Goal: Task Accomplishment & Management: Manage account settings

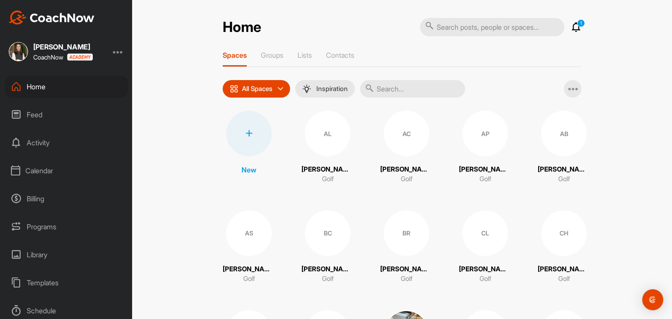
click at [46, 173] on div "Calendar" at bounding box center [66, 171] width 123 height 22
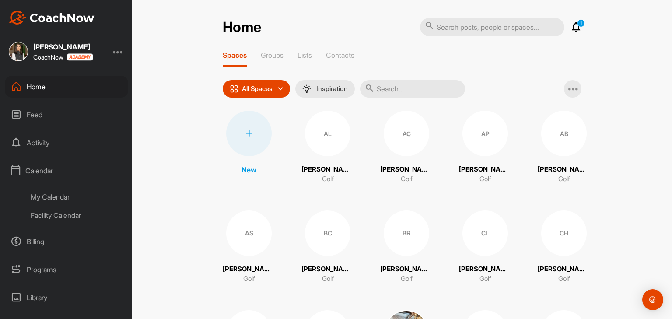
click at [56, 215] on div "Facility Calendar" at bounding box center [77, 215] width 104 height 18
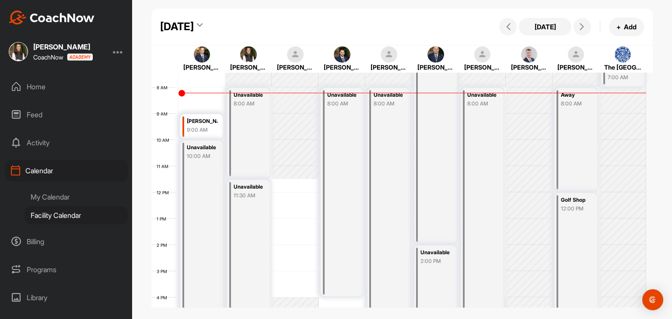
scroll to position [196, 0]
click at [581, 32] on button at bounding box center [583, 27] width 18 height 18
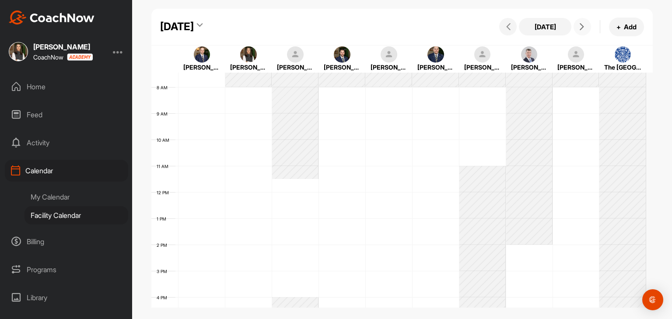
scroll to position [152, 0]
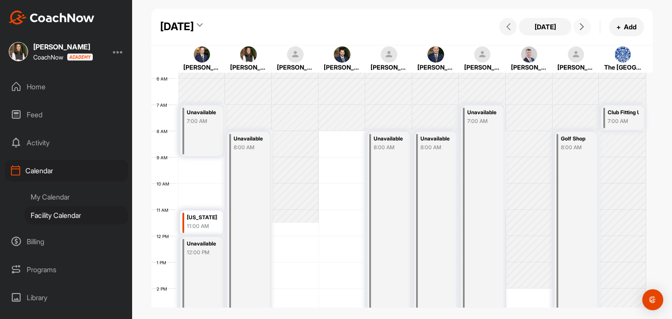
click at [581, 32] on button at bounding box center [583, 27] width 18 height 18
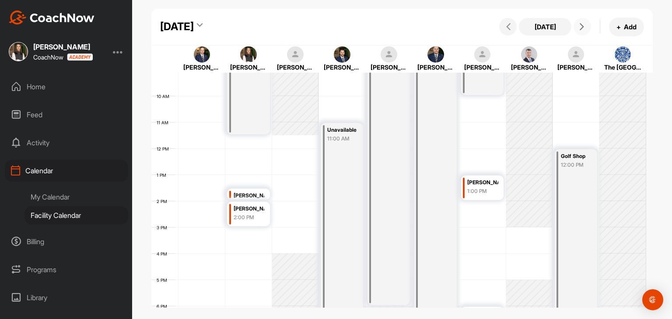
scroll to position [196, 0]
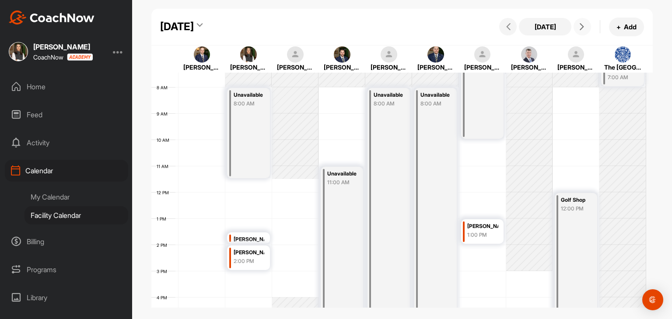
click at [579, 34] on button at bounding box center [583, 27] width 18 height 18
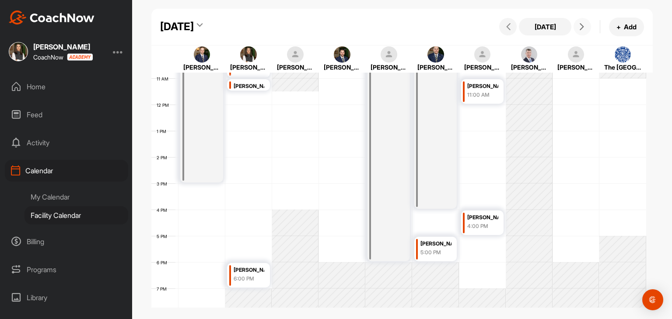
scroll to position [239, 0]
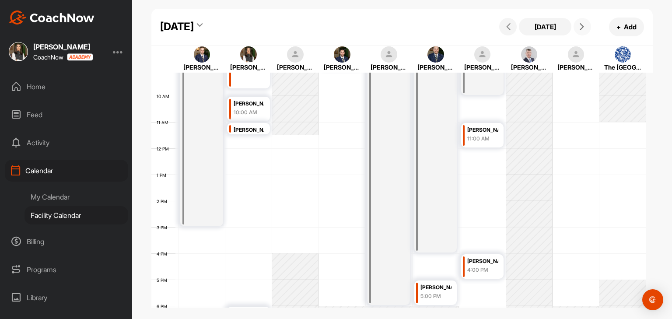
click at [581, 32] on button at bounding box center [583, 27] width 18 height 18
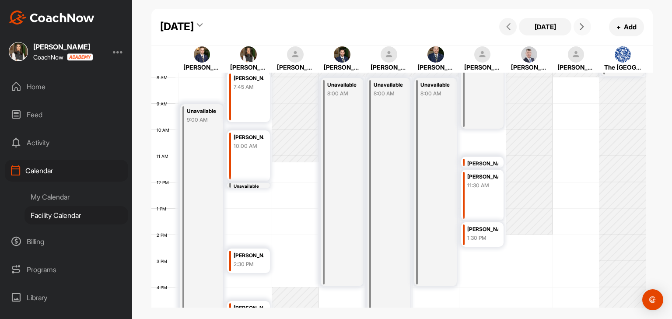
scroll to position [196, 0]
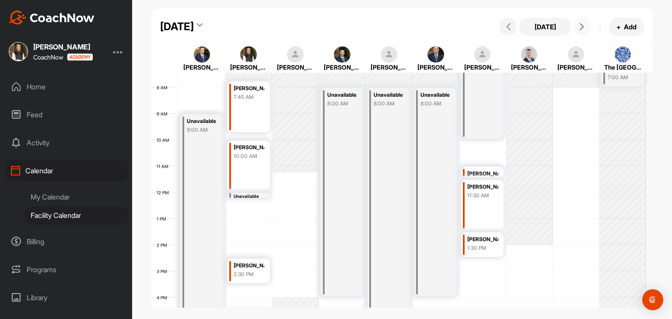
click at [585, 30] on icon at bounding box center [581, 26] width 7 height 7
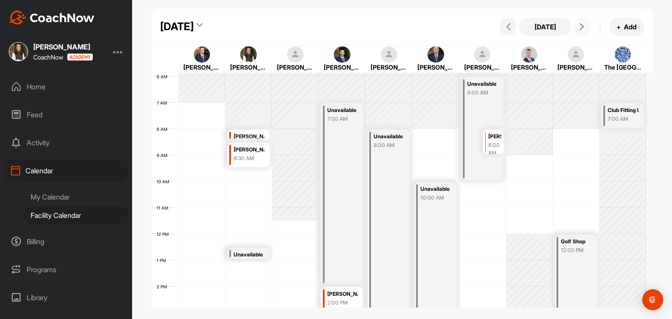
scroll to position [152, 0]
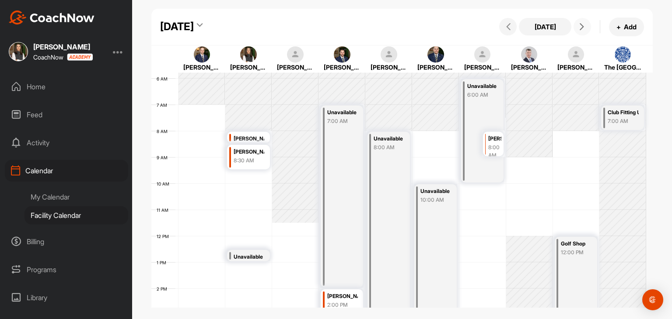
click at [586, 31] on button at bounding box center [583, 27] width 18 height 18
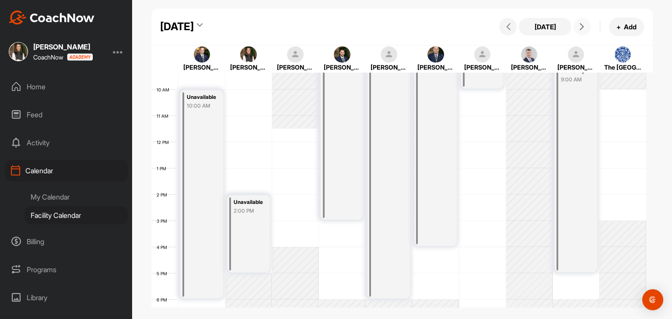
scroll to position [196, 0]
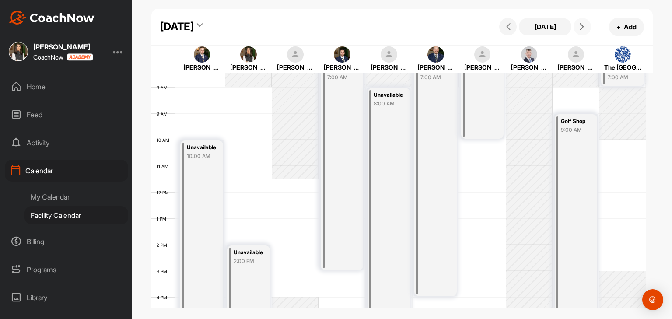
click at [576, 25] on button at bounding box center [583, 27] width 18 height 18
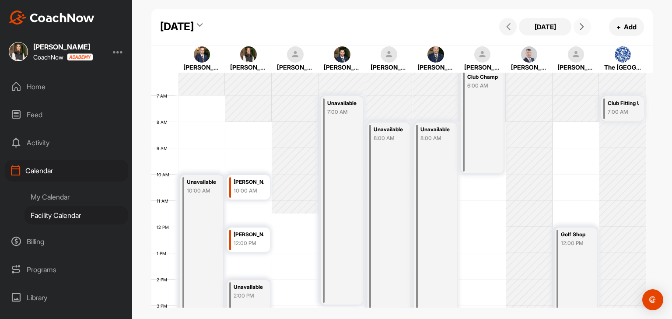
scroll to position [152, 0]
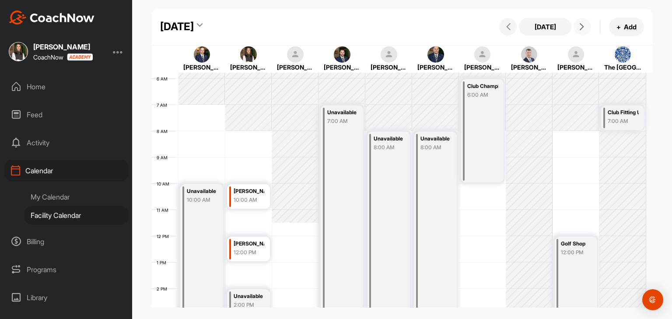
click at [582, 31] on button at bounding box center [583, 27] width 18 height 18
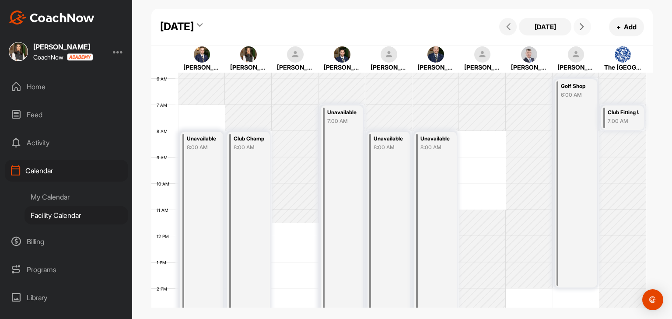
click at [582, 31] on button at bounding box center [583, 27] width 18 height 18
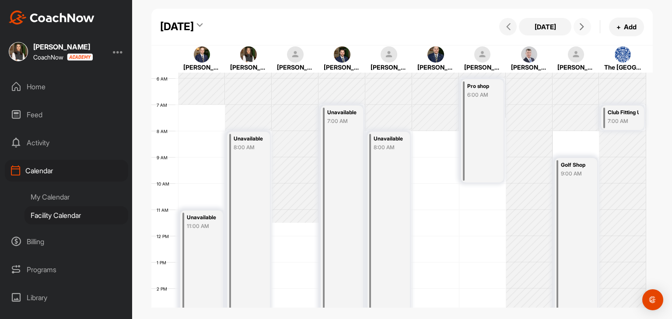
click at [582, 31] on button at bounding box center [583, 27] width 18 height 18
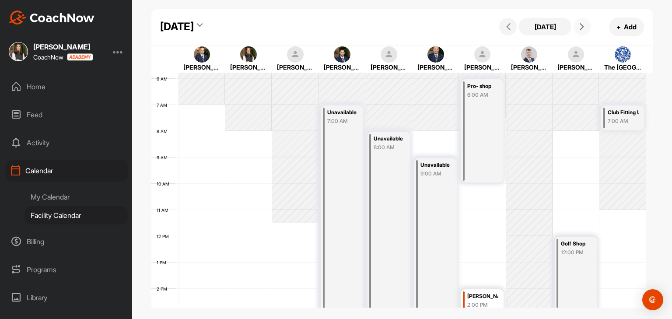
click at [577, 28] on span at bounding box center [582, 26] width 11 height 7
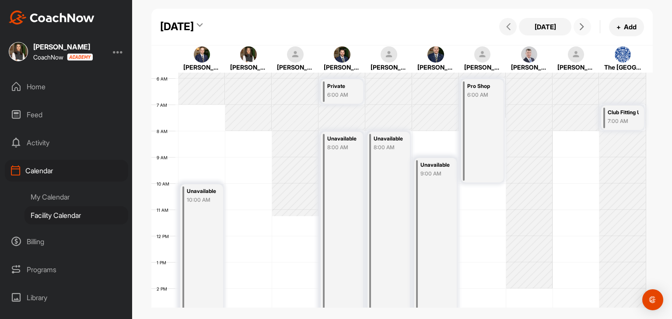
click at [579, 27] on icon at bounding box center [581, 26] width 7 height 7
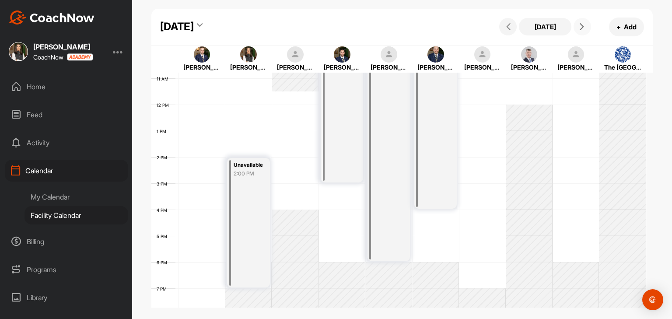
scroll to position [196, 0]
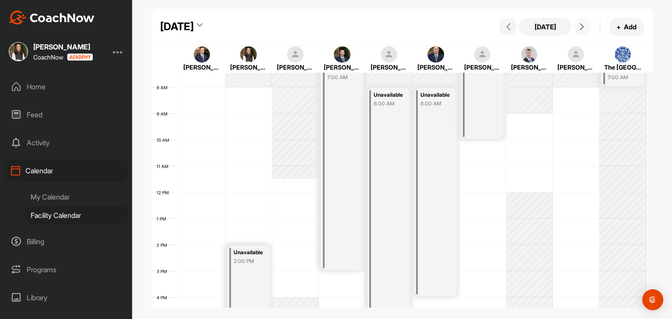
click at [581, 26] on icon at bounding box center [581, 26] width 7 height 7
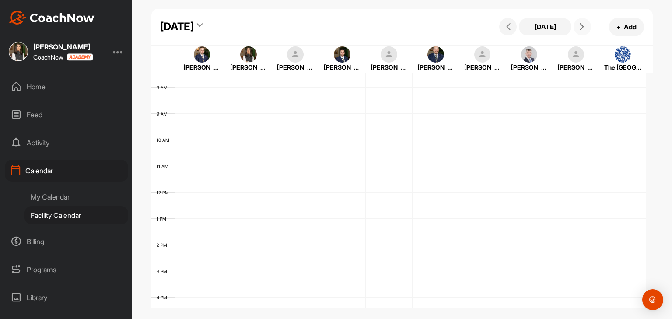
scroll to position [152, 0]
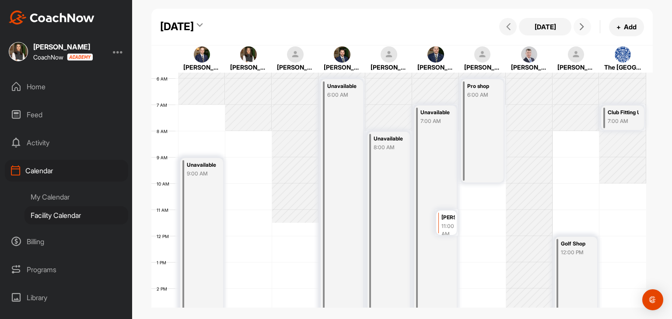
click at [447, 223] on div "11:00 AM" at bounding box center [447, 230] width 13 height 16
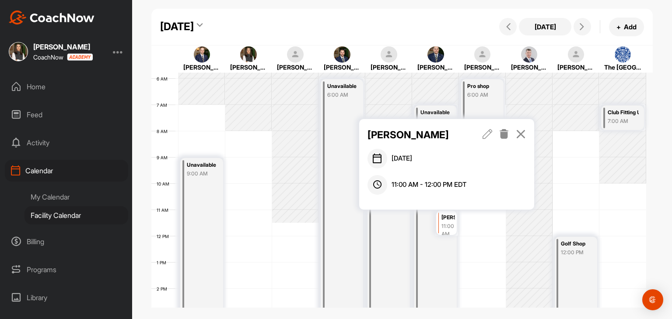
click at [521, 135] on icon at bounding box center [521, 134] width 10 height 10
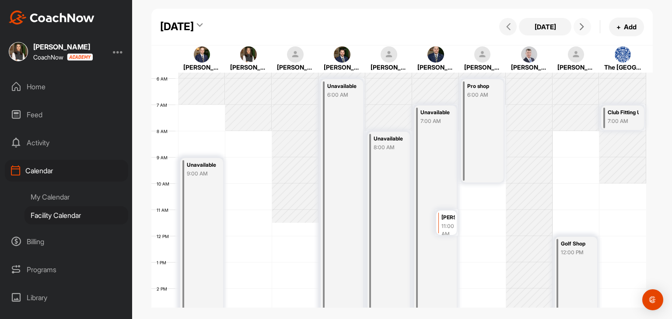
click at [577, 27] on span at bounding box center [582, 26] width 11 height 7
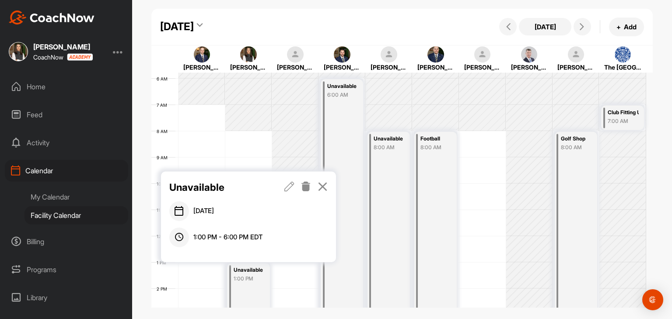
click at [291, 187] on icon at bounding box center [289, 187] width 10 height 10
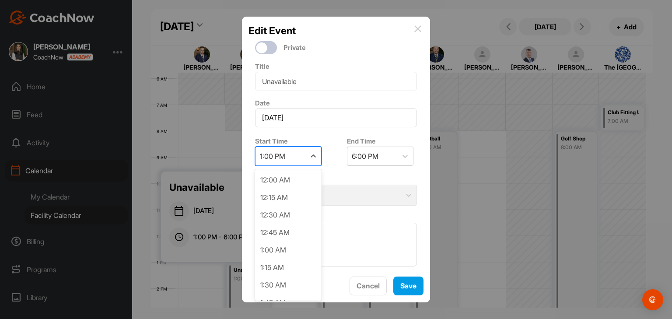
click at [306, 159] on div at bounding box center [313, 156] width 16 height 16
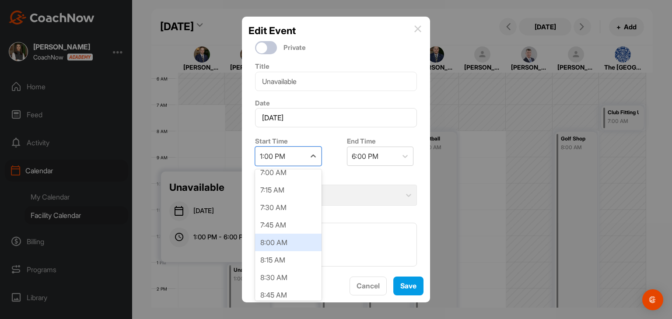
click at [285, 236] on div "8:00 AM" at bounding box center [288, 243] width 67 height 18
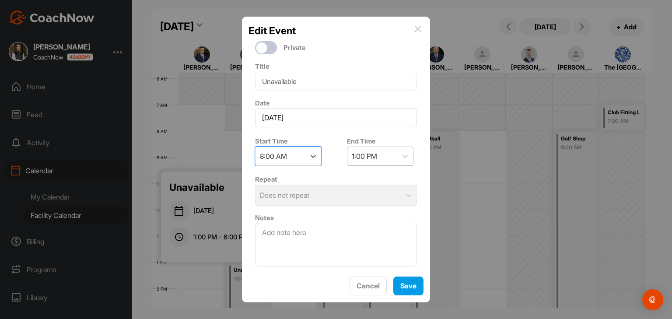
click at [373, 162] on div "1:00 PM" at bounding box center [372, 156] width 50 height 18
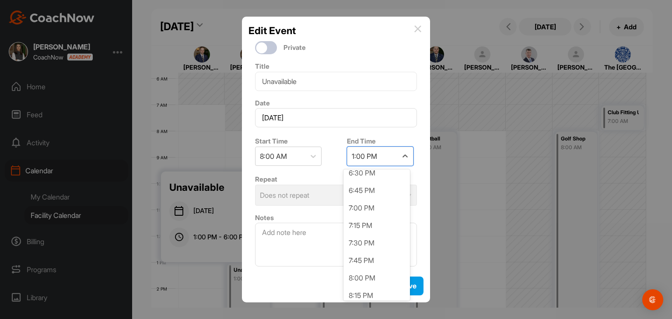
scroll to position [751, 0]
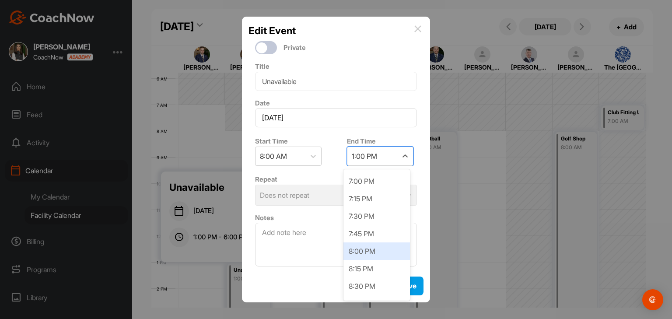
click at [361, 252] on div "8:00 PM" at bounding box center [376, 251] width 67 height 18
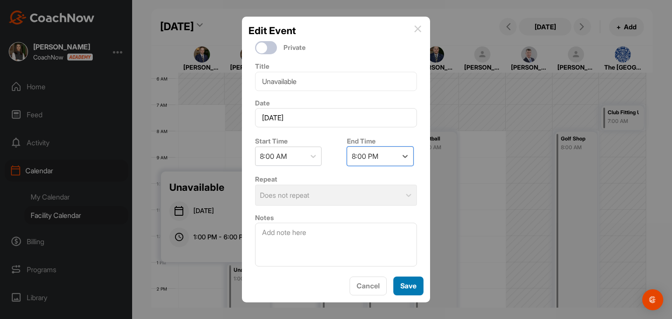
click at [400, 284] on button "Save" at bounding box center [408, 286] width 30 height 19
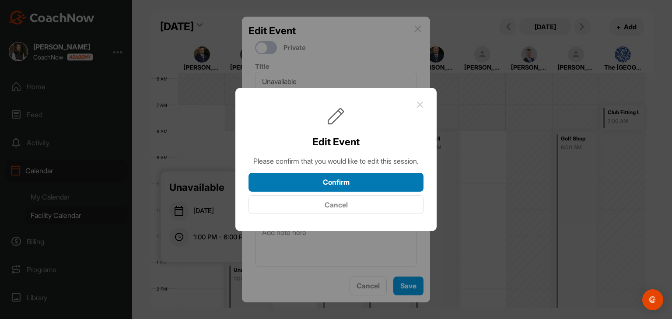
click at [374, 192] on button "Confirm" at bounding box center [336, 182] width 175 height 19
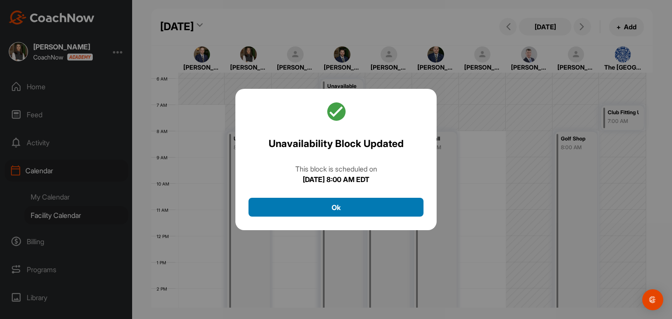
click at [364, 206] on button "Ok" at bounding box center [336, 207] width 175 height 19
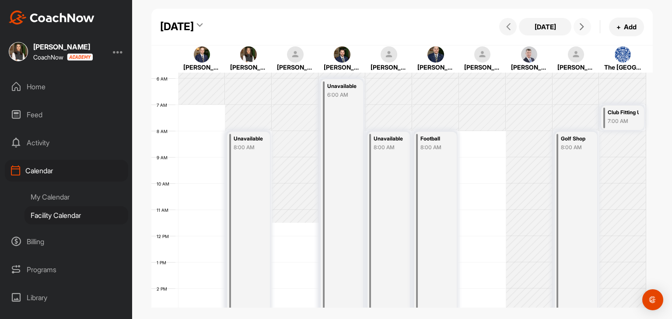
click at [583, 31] on button at bounding box center [583, 27] width 18 height 18
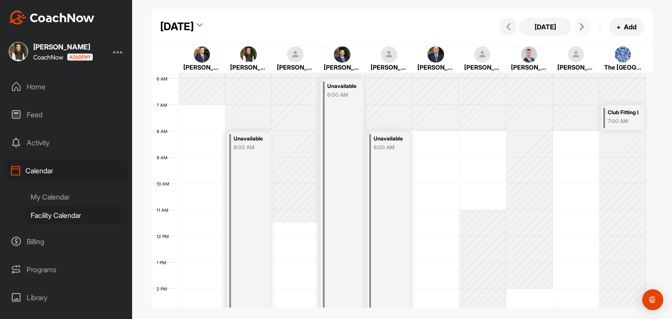
click at [242, 182] on div "Unavailable 8:00 AM" at bounding box center [248, 288] width 42 height 313
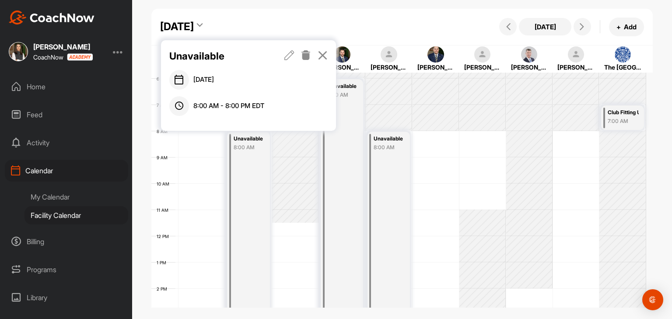
click at [303, 56] on icon at bounding box center [306, 55] width 10 height 10
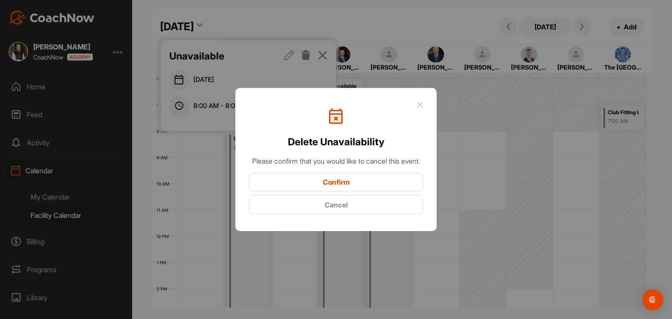
click at [340, 189] on button "Confirm" at bounding box center [336, 182] width 175 height 19
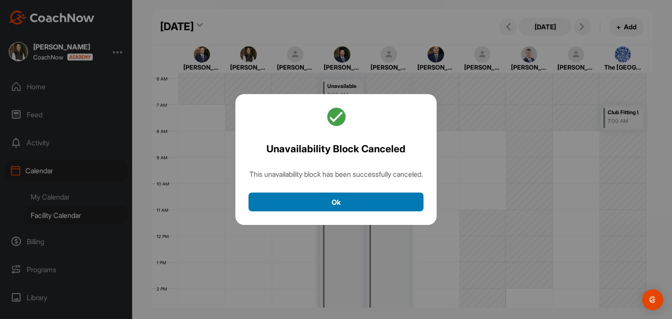
click at [333, 204] on button "Ok" at bounding box center [336, 202] width 175 height 19
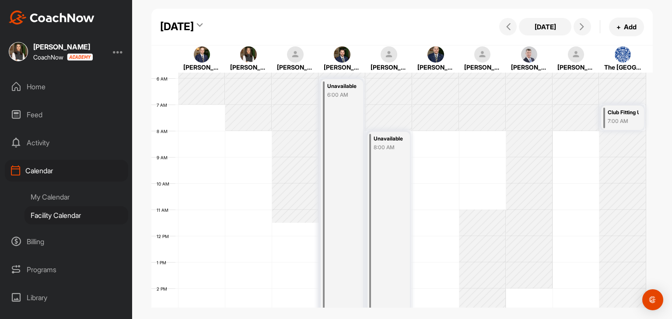
click at [247, 144] on div "12 AM 1 AM 2 AM 3 AM 4 AM 5 AM 6 AM 7 AM 8 AM 9 AM 10 AM 11 AM 12 PM 1 PM 2 PM …" at bounding box center [398, 236] width 495 height 630
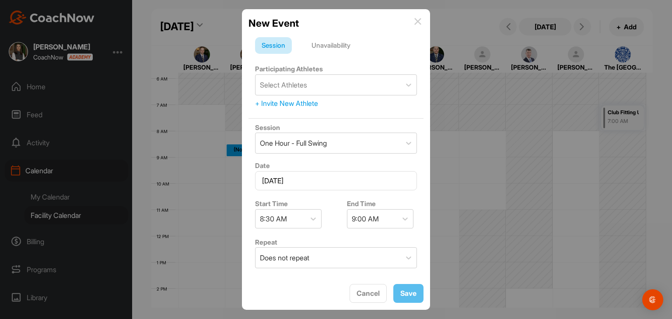
click at [417, 20] on img at bounding box center [417, 21] width 7 height 7
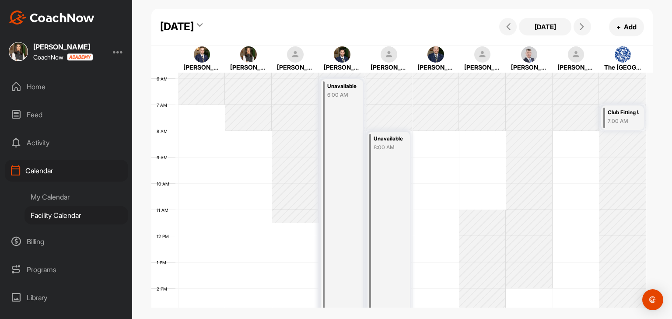
click at [238, 137] on div "12 AM 1 AM 2 AM 3 AM 4 AM 5 AM 6 AM 7 AM 8 AM 9 AM 10 AM 11 AM 12 PM 1 PM 2 PM …" at bounding box center [398, 236] width 495 height 630
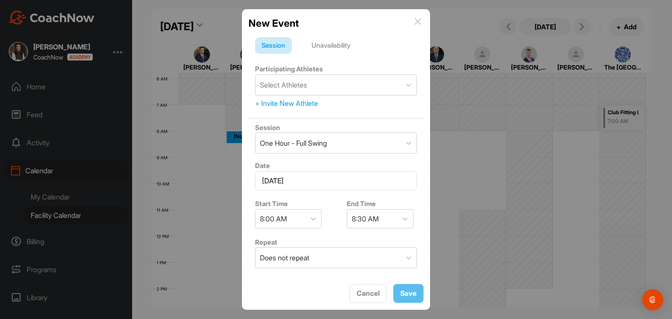
click at [335, 48] on div "Unavailability" at bounding box center [331, 45] width 52 height 17
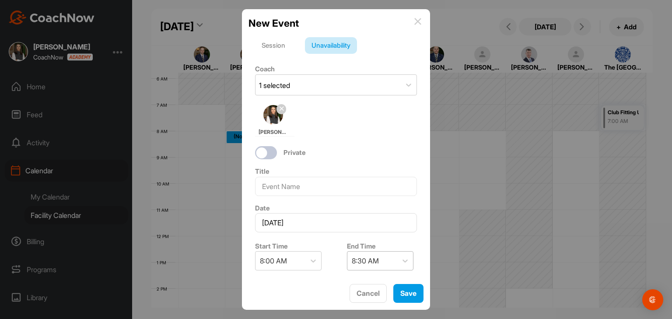
click at [368, 258] on div "8:30 AM" at bounding box center [365, 261] width 27 height 11
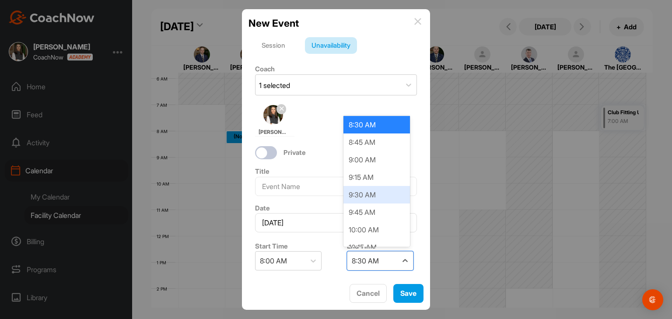
scroll to position [44, 0]
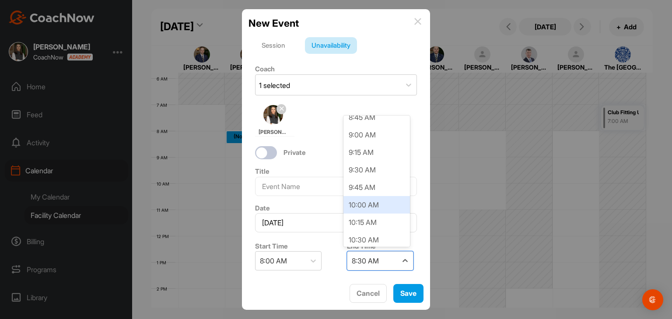
click at [370, 207] on div "10:00 AM" at bounding box center [376, 205] width 67 height 18
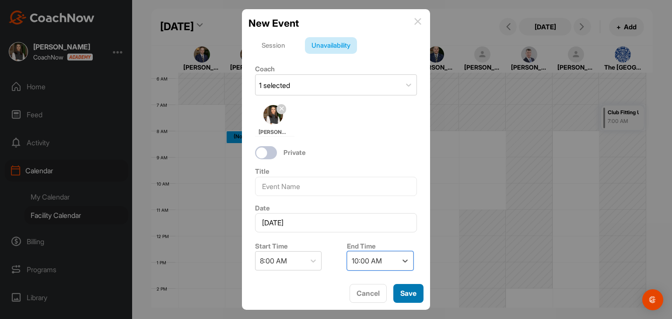
click at [407, 293] on button "Save" at bounding box center [408, 293] width 30 height 19
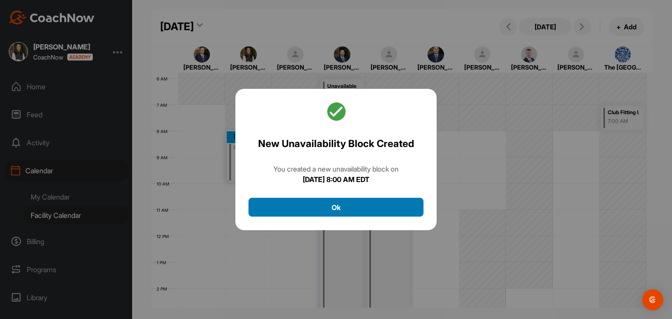
click at [361, 210] on button "Ok" at bounding box center [336, 207] width 175 height 19
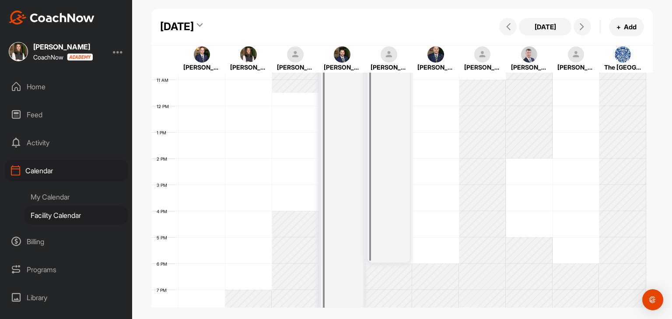
scroll to position [283, 0]
click at [266, 217] on div "12 AM 1 AM 2 AM 3 AM 4 AM 5 AM 6 AM 7 AM 8 AM 9 AM 10 AM 11 AM 12 PM 1 PM 2 PM …" at bounding box center [398, 105] width 495 height 630
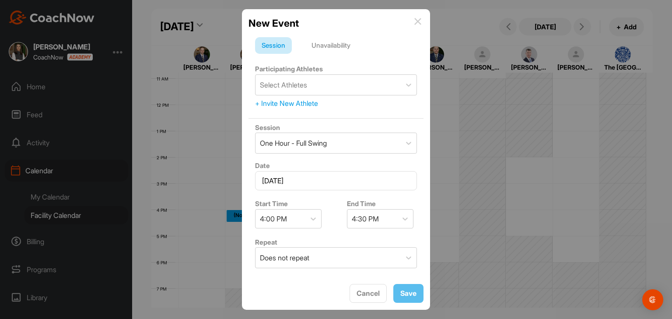
click at [339, 46] on div "Unavailability" at bounding box center [331, 45] width 52 height 17
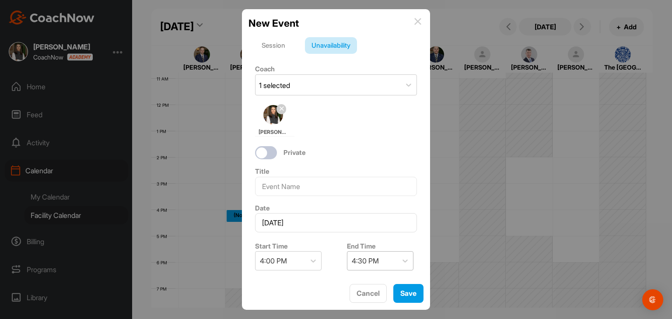
click at [356, 257] on div "4:30 PM" at bounding box center [365, 261] width 27 height 11
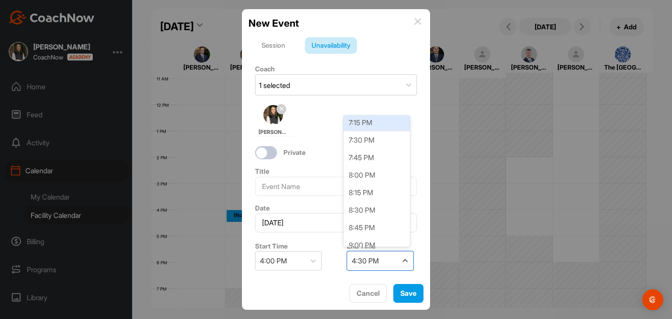
scroll to position [219, 0]
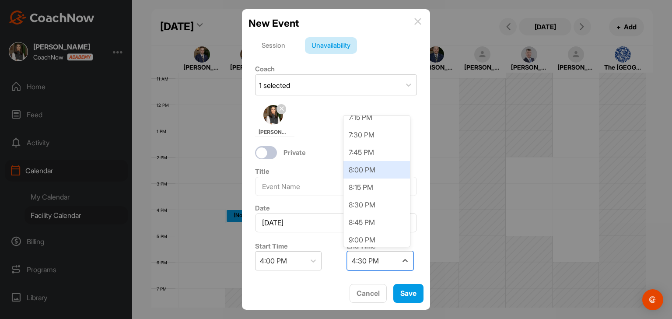
click at [374, 172] on div "8:00 PM" at bounding box center [376, 170] width 67 height 18
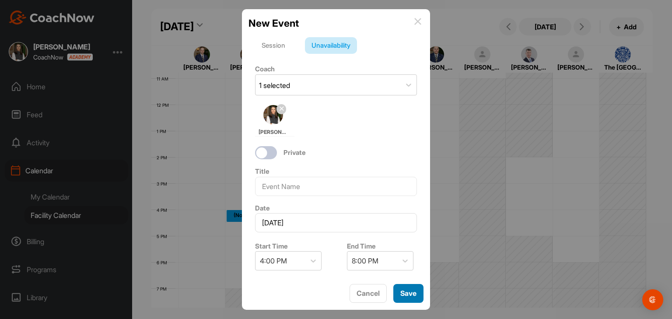
click at [403, 288] on button "Save" at bounding box center [408, 293] width 30 height 19
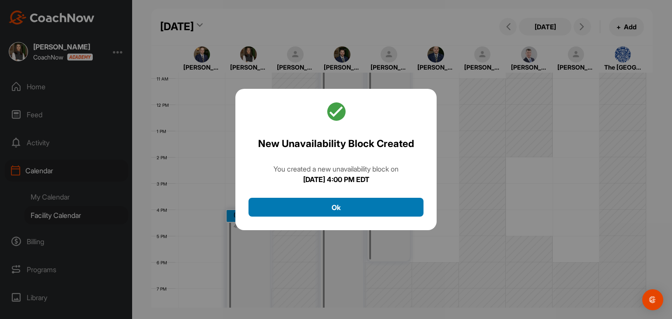
click at [368, 214] on button "Ok" at bounding box center [336, 207] width 175 height 19
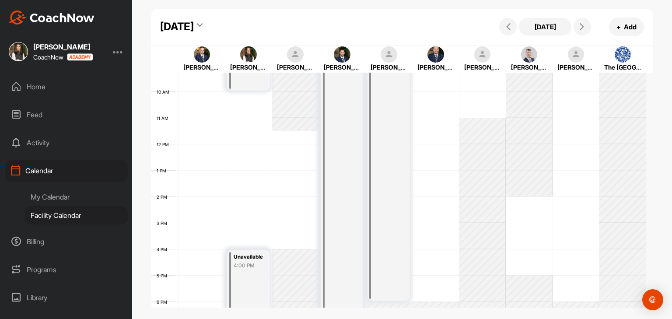
scroll to position [196, 0]
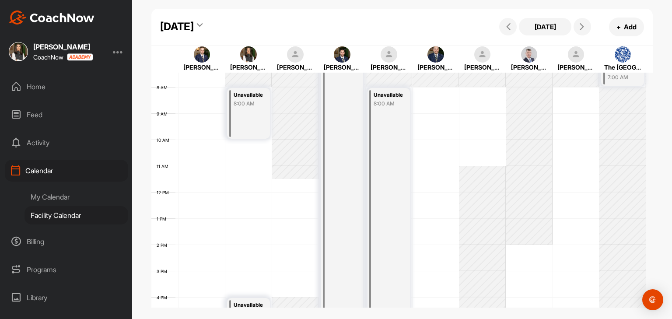
click at [61, 198] on div "My Calendar" at bounding box center [77, 197] width 104 height 18
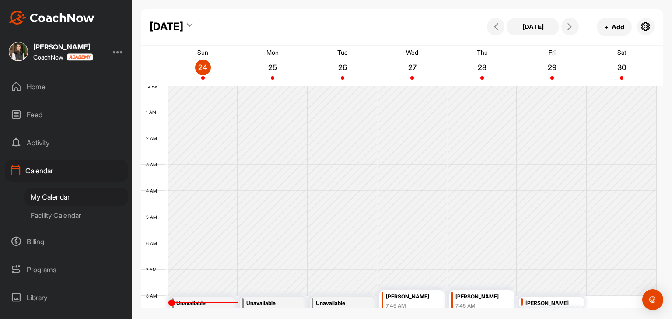
scroll to position [152, 0]
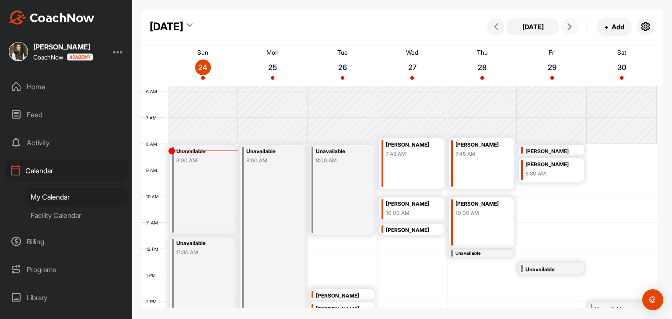
click at [573, 30] on icon at bounding box center [569, 26] width 7 height 7
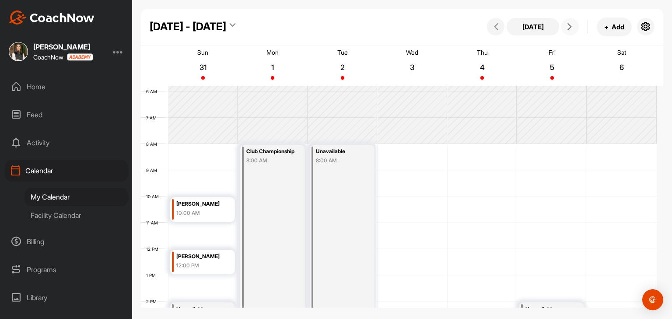
click at [573, 30] on icon at bounding box center [569, 26] width 7 height 7
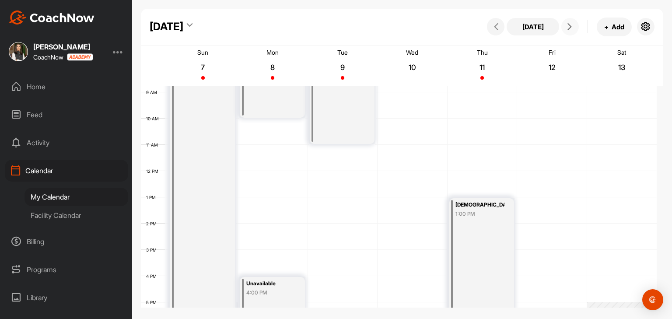
scroll to position [196, 0]
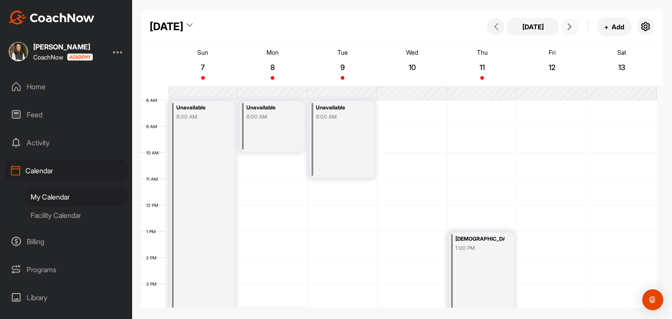
click at [340, 156] on div "Unavailable 8:00 AM" at bounding box center [342, 139] width 65 height 77
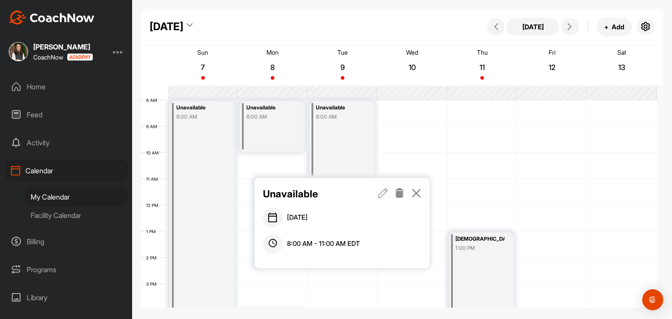
click at [384, 192] on icon at bounding box center [383, 193] width 10 height 10
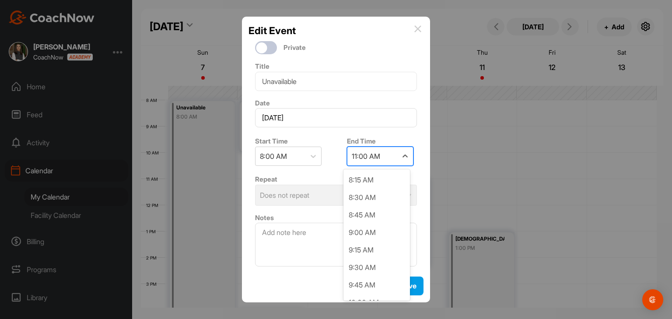
click at [383, 161] on div "11:00 AM" at bounding box center [372, 156] width 50 height 18
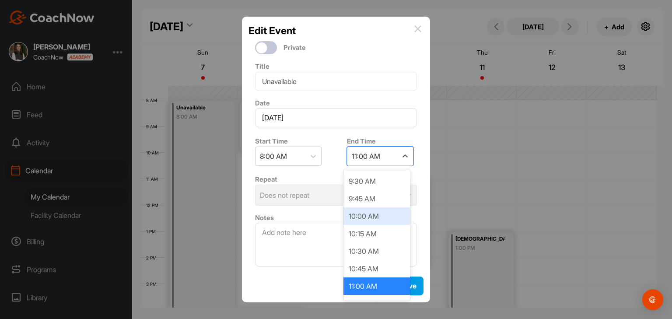
click at [369, 213] on div "10:00 AM" at bounding box center [376, 216] width 67 height 18
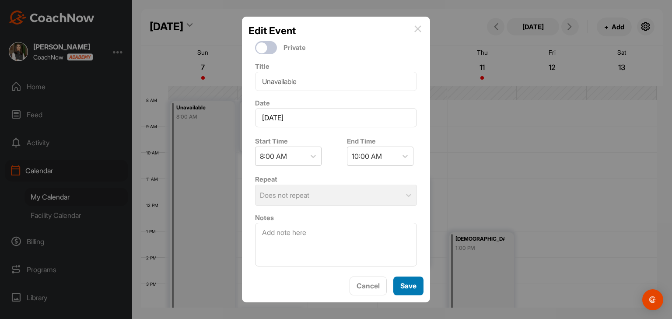
click at [414, 284] on button "Save" at bounding box center [408, 286] width 30 height 19
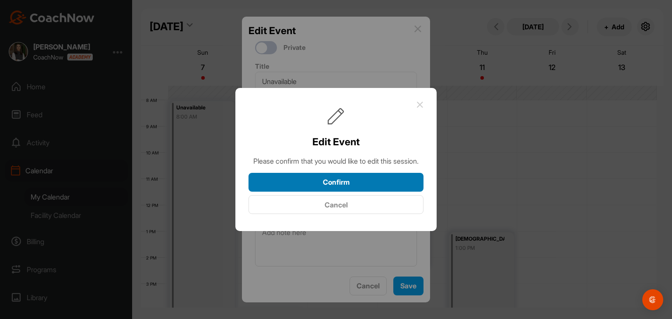
click at [377, 191] on button "Confirm" at bounding box center [336, 182] width 175 height 19
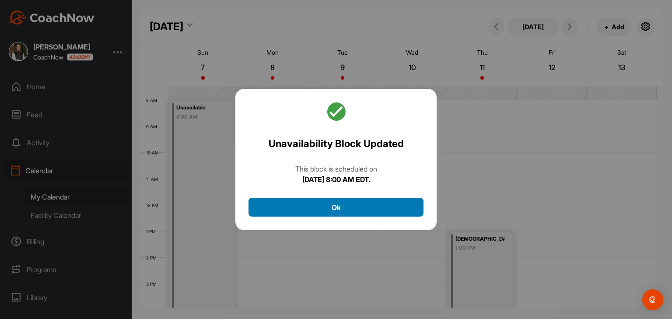
click at [368, 203] on button "Ok" at bounding box center [336, 207] width 175 height 19
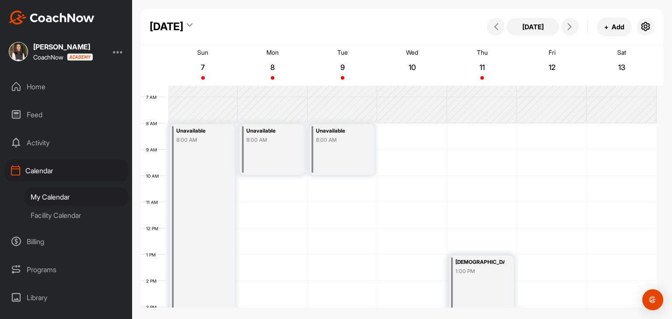
scroll to position [152, 0]
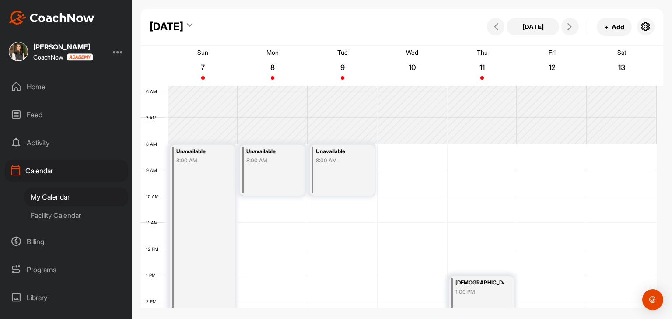
click at [492, 294] on div "1:00 PM" at bounding box center [479, 292] width 49 height 8
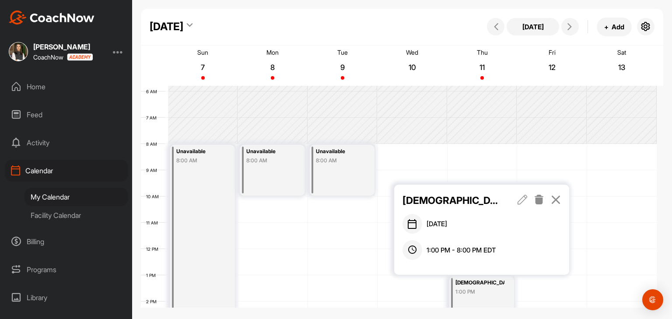
click at [558, 200] on icon at bounding box center [556, 200] width 10 height 10
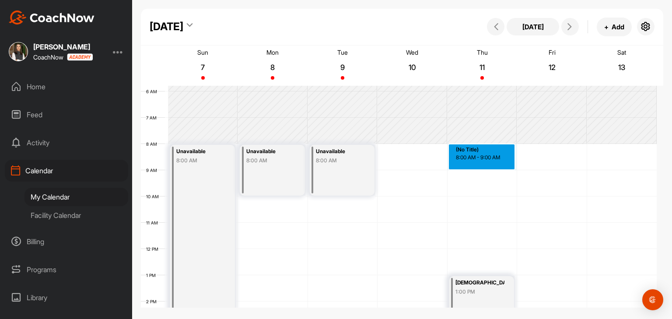
click at [489, 152] on div "12 AM 1 AM 2 AM 3 AM 4 AM 5 AM 6 AM 7 AM 8 AM 9 AM 10 AM 11 AM 12 PM 1 PM 2 PM …" at bounding box center [399, 249] width 516 height 630
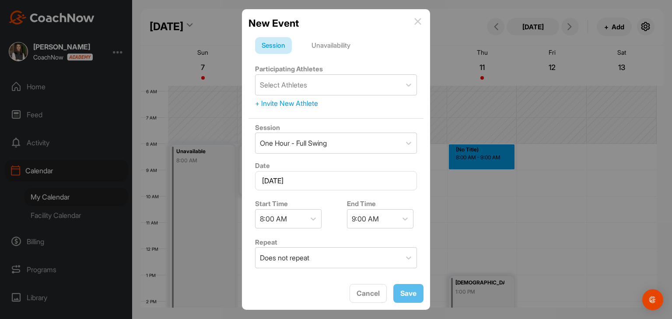
click at [350, 49] on div "Unavailability" at bounding box center [331, 45] width 52 height 17
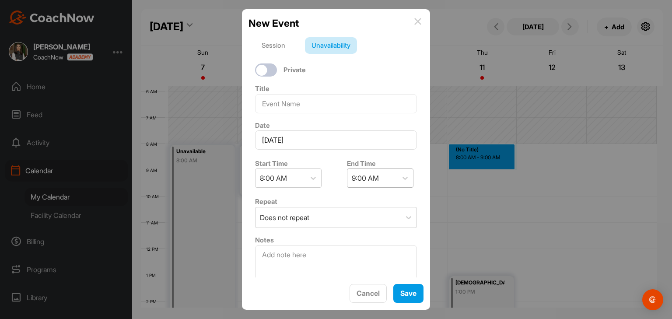
click at [370, 177] on div "9:00 AM" at bounding box center [365, 178] width 27 height 11
click at [419, 22] on img at bounding box center [417, 21] width 7 height 7
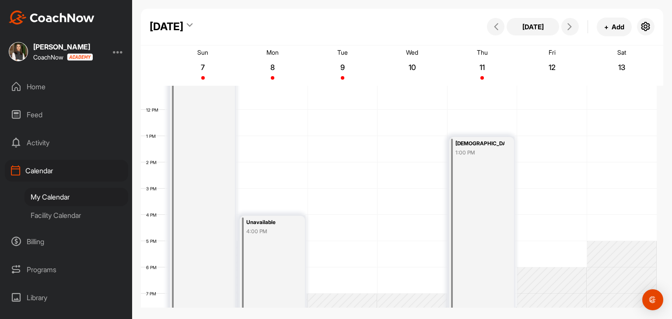
scroll to position [239, 0]
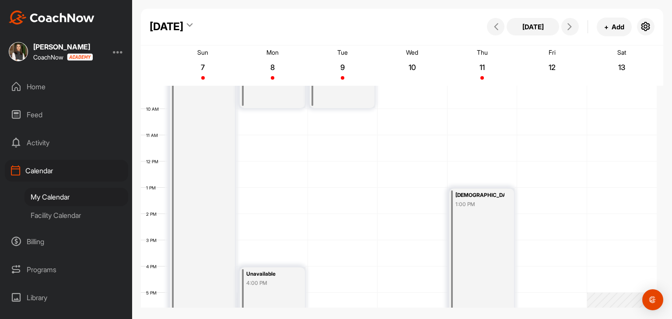
click at [356, 103] on div "Unavailable 8:00 AM" at bounding box center [342, 82] width 65 height 51
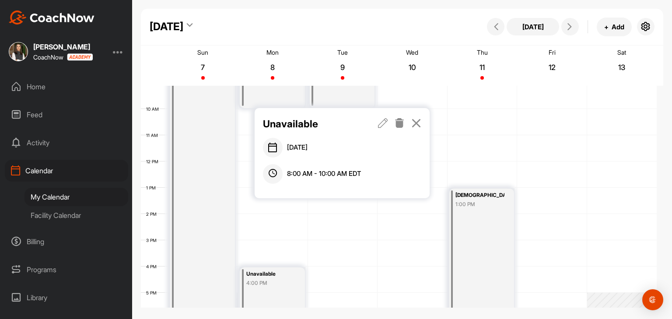
click at [384, 124] on icon at bounding box center [383, 123] width 10 height 10
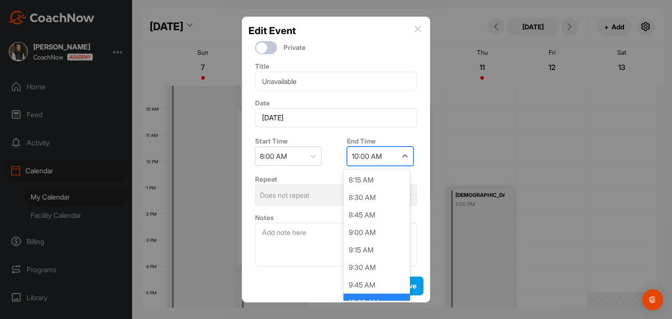
click at [359, 157] on div "10:00 AM" at bounding box center [367, 156] width 30 height 11
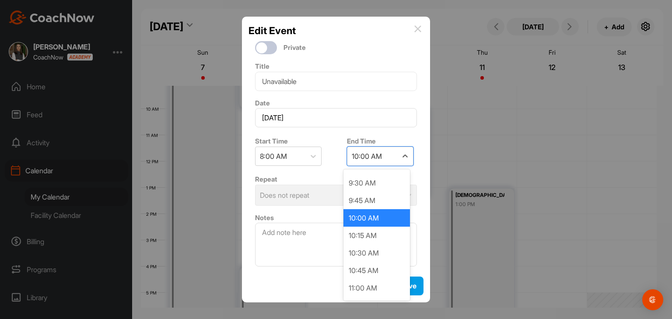
scroll to position [104, 0]
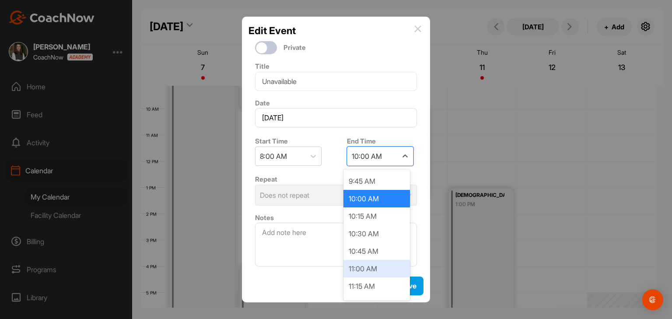
click at [371, 265] on div "11:00 AM" at bounding box center [376, 269] width 67 height 18
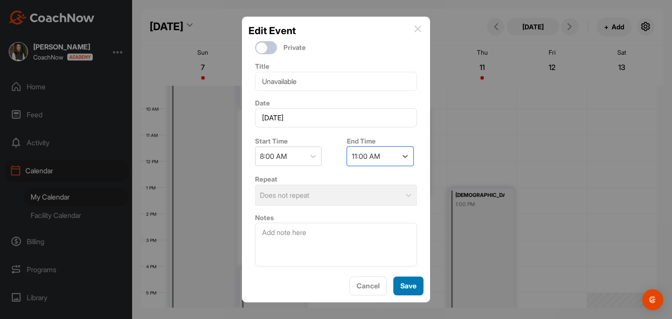
click at [408, 286] on button "Save" at bounding box center [408, 286] width 30 height 19
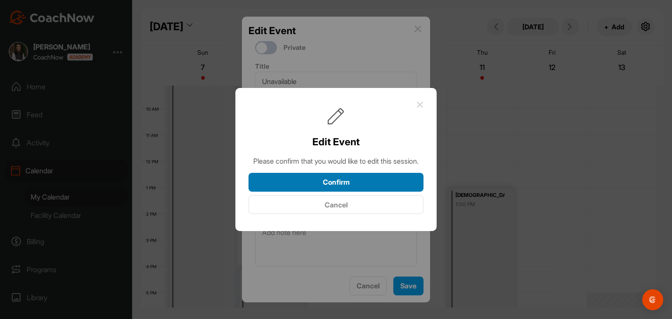
click at [341, 189] on button "Confirm" at bounding box center [336, 182] width 175 height 19
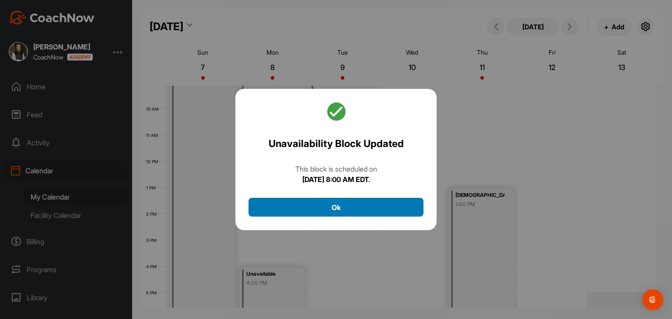
click at [341, 206] on button "Ok" at bounding box center [336, 207] width 175 height 19
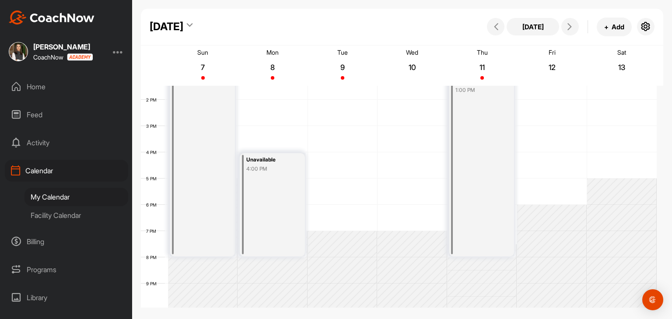
scroll to position [371, 0]
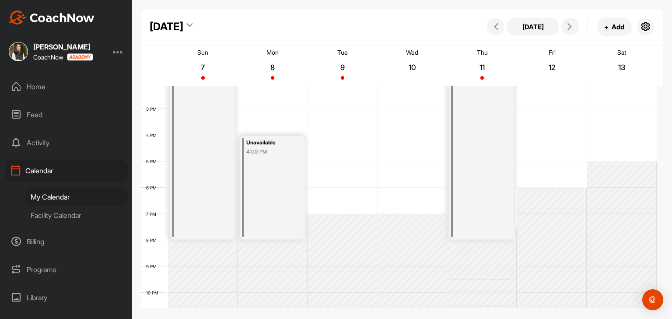
click at [342, 199] on div "12 AM 1 AM 2 AM 3 AM 4 AM 5 AM 6 AM 7 AM 8 AM 9 AM 10 AM 11 AM 12 PM 1 PM 2 PM …" at bounding box center [399, 30] width 516 height 630
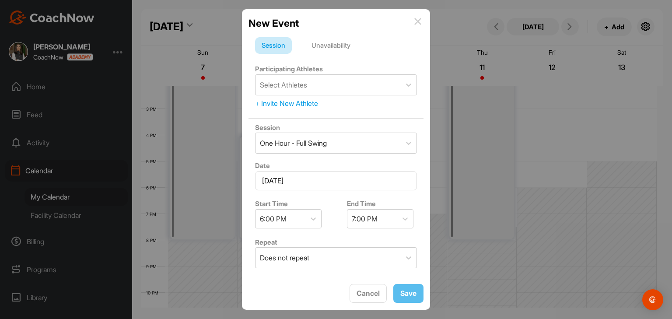
click at [351, 47] on div "Unavailability" at bounding box center [331, 45] width 52 height 17
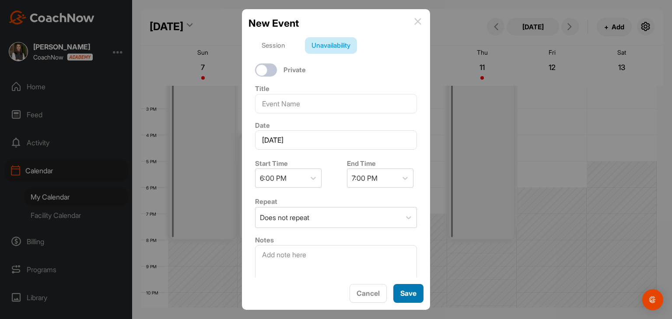
click at [403, 295] on button "Save" at bounding box center [408, 293] width 30 height 19
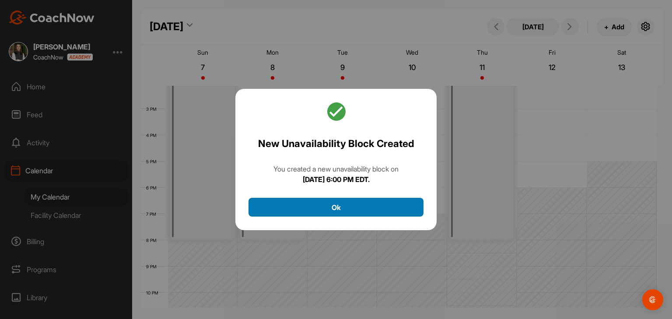
click at [352, 205] on button "Ok" at bounding box center [336, 207] width 175 height 19
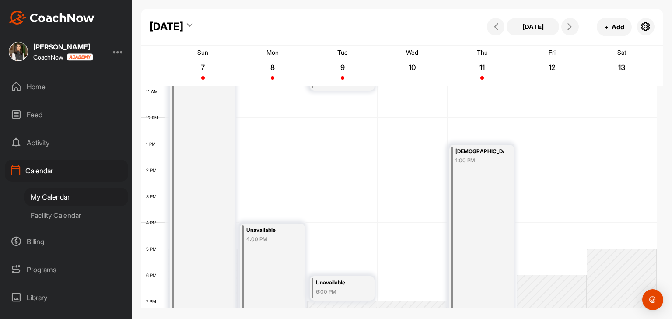
scroll to position [327, 0]
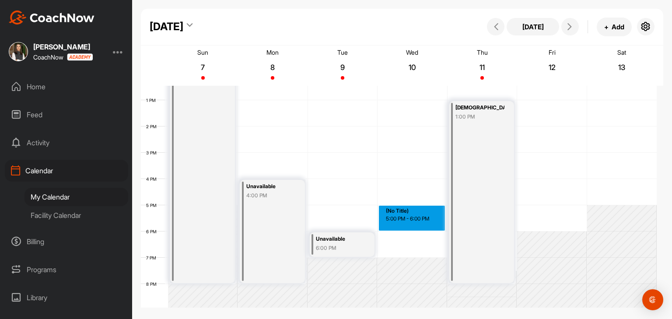
click at [407, 215] on div "12 AM 1 AM 2 AM 3 AM 4 AM 5 AM 6 AM 7 AM 8 AM 9 AM 10 AM 11 AM 12 PM 1 PM 2 PM …" at bounding box center [399, 74] width 516 height 630
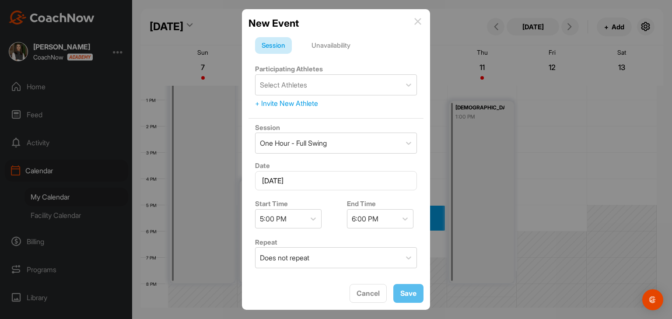
click at [339, 45] on div "Unavailability" at bounding box center [331, 45] width 52 height 17
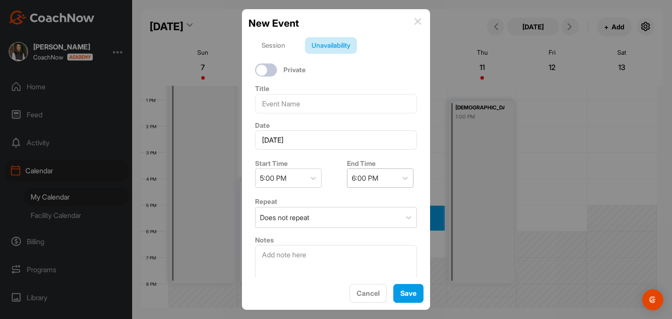
click at [368, 178] on div "6:00 PM" at bounding box center [365, 178] width 27 height 11
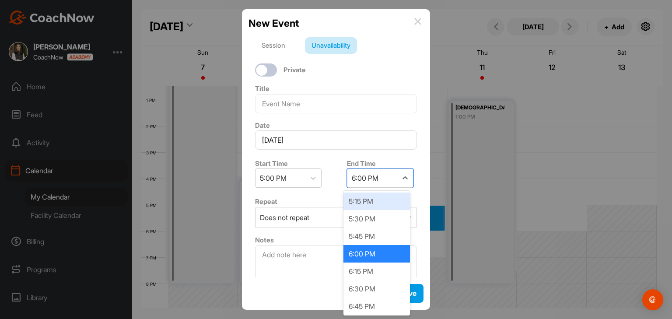
click at [418, 23] on img at bounding box center [417, 21] width 7 height 7
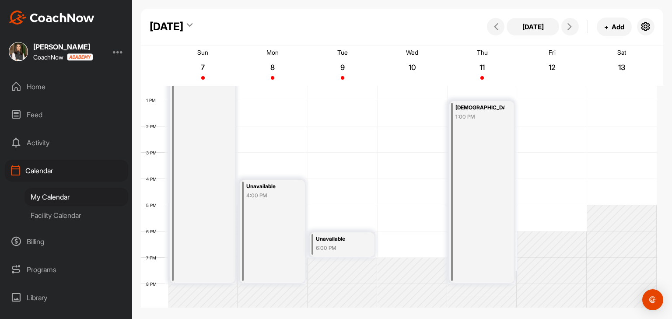
scroll to position [196, 0]
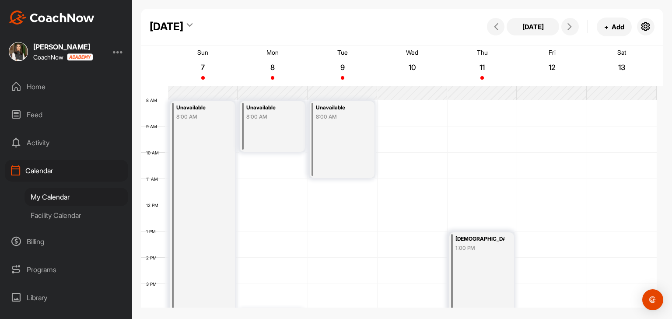
click at [550, 110] on div "12 AM 1 AM 2 AM 3 AM 4 AM 5 AM 6 AM 7 AM 8 AM 9 AM 10 AM 11 AM 12 PM 1 PM 2 PM …" at bounding box center [399, 205] width 516 height 630
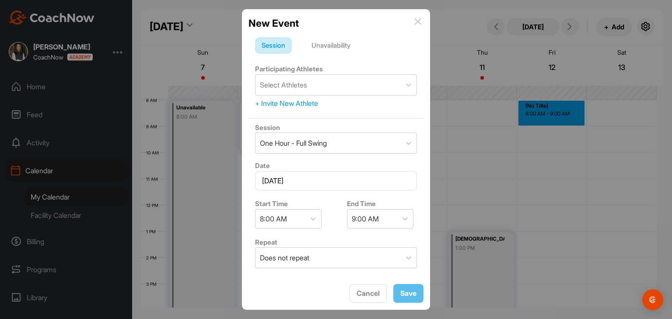
click at [350, 48] on div "Unavailability" at bounding box center [331, 45] width 52 height 17
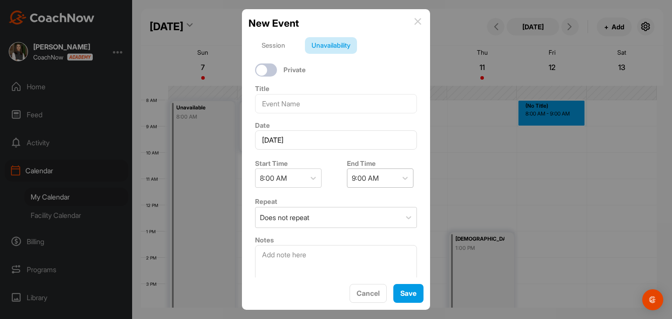
click at [368, 176] on div "9:00 AM" at bounding box center [365, 178] width 27 height 11
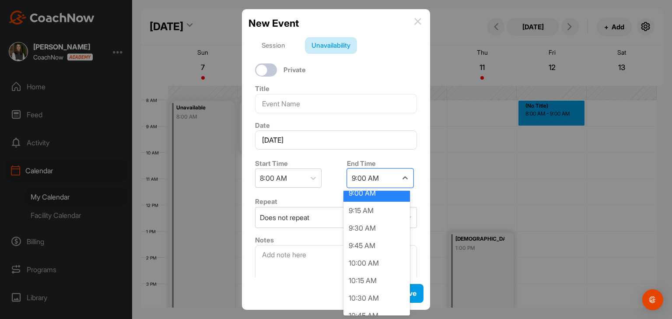
scroll to position [131, 0]
click at [371, 198] on div "10:00 AM" at bounding box center [376, 193] width 67 height 18
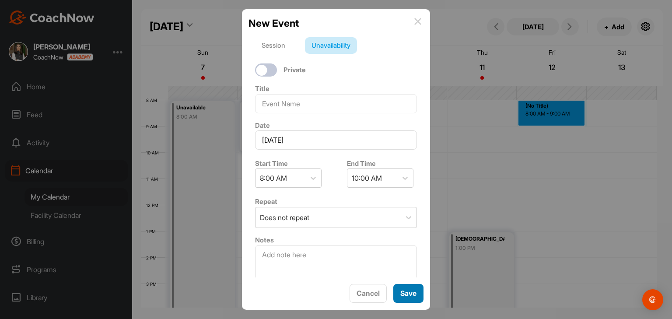
click at [421, 296] on button "Save" at bounding box center [408, 293] width 30 height 19
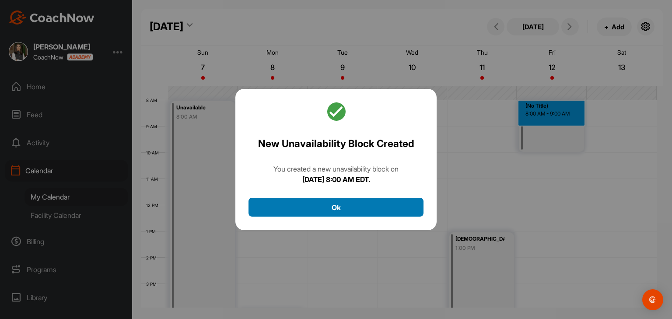
click at [380, 208] on button "Ok" at bounding box center [336, 207] width 175 height 19
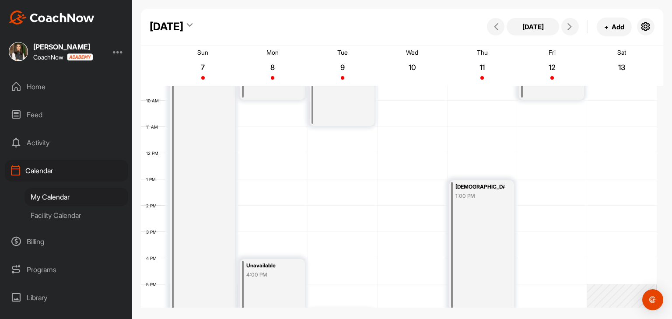
scroll to position [283, 0]
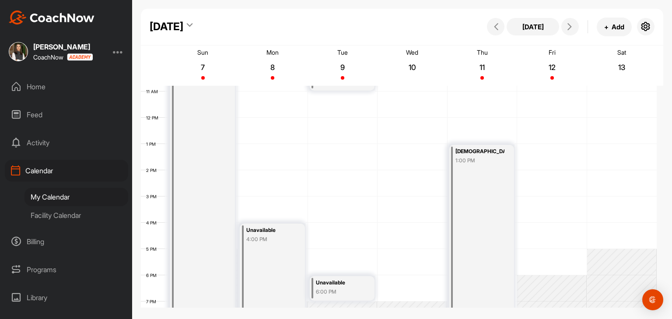
click at [544, 230] on div "12 AM 1 AM 2 AM 3 AM 4 AM 5 AM 6 AM 7 AM 8 AM 9 AM 10 AM 11 AM 12 PM 1 PM 2 PM …" at bounding box center [399, 118] width 516 height 630
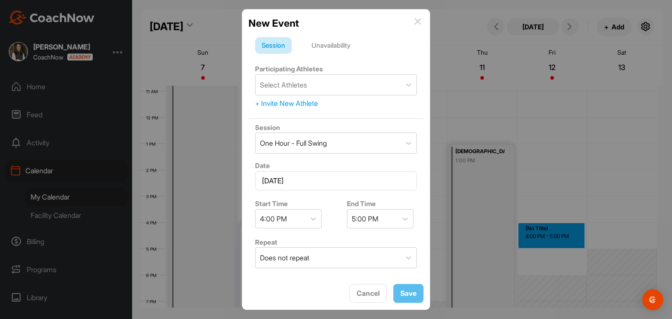
click at [330, 49] on div "Unavailability" at bounding box center [331, 45] width 52 height 17
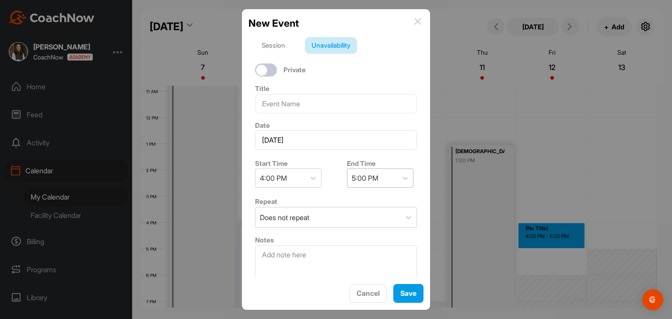
click at [363, 174] on div "5:00 PM" at bounding box center [365, 178] width 27 height 11
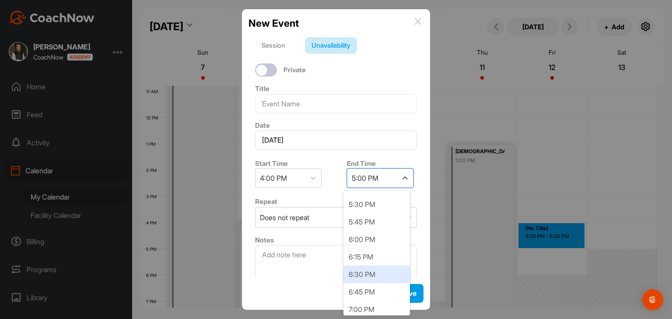
scroll to position [88, 0]
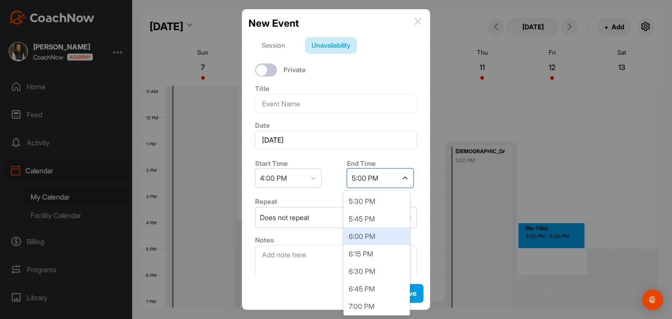
click at [367, 232] on div "6:00 PM" at bounding box center [376, 237] width 67 height 18
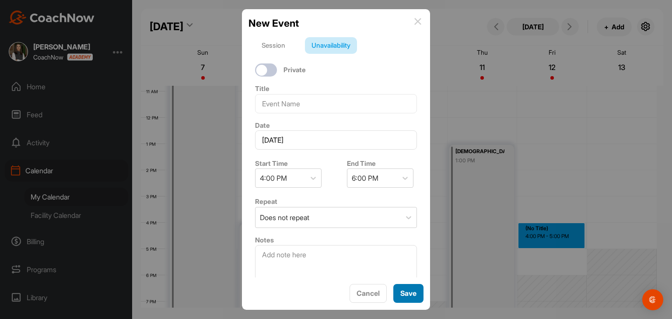
click at [408, 290] on button "Save" at bounding box center [408, 293] width 30 height 19
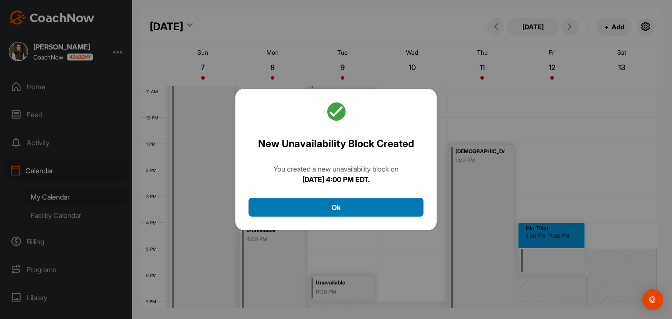
click at [377, 211] on button "Ok" at bounding box center [336, 207] width 175 height 19
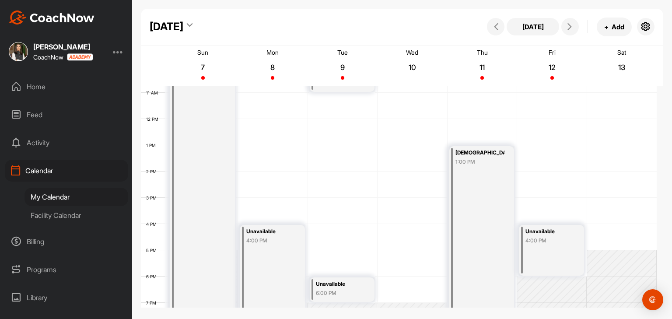
scroll to position [283, 0]
click at [280, 259] on div "Unavailable 4:00 PM" at bounding box center [272, 275] width 65 height 103
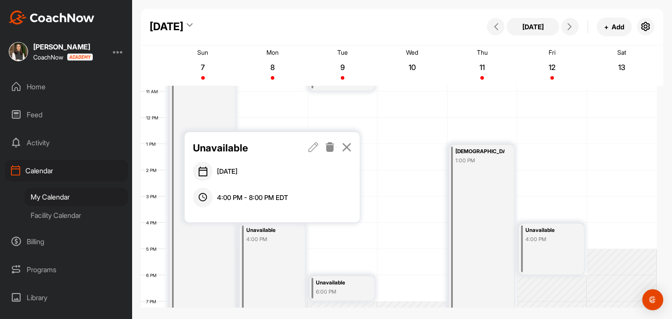
click at [316, 144] on icon at bounding box center [313, 147] width 10 height 10
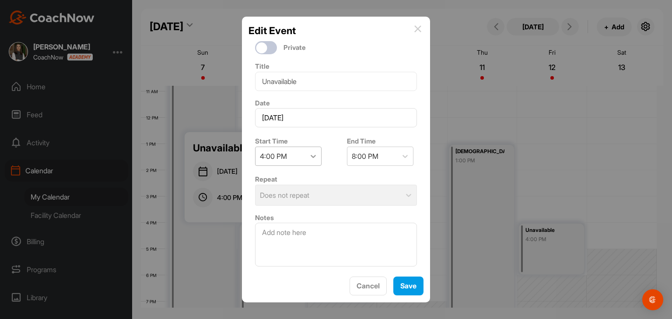
click at [306, 155] on div at bounding box center [313, 156] width 16 height 16
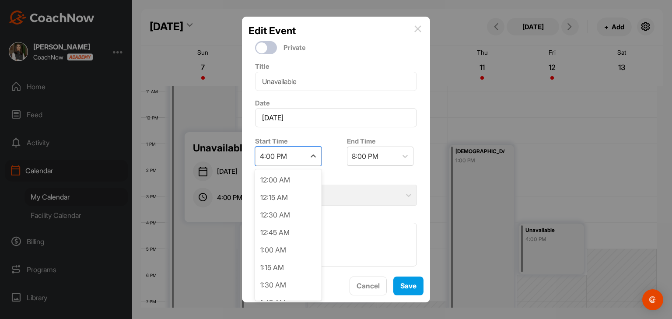
scroll to position [1014, 0]
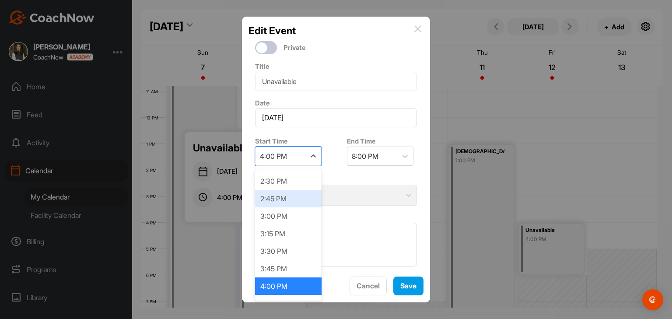
click at [284, 214] on div "3:00 PM" at bounding box center [288, 216] width 67 height 18
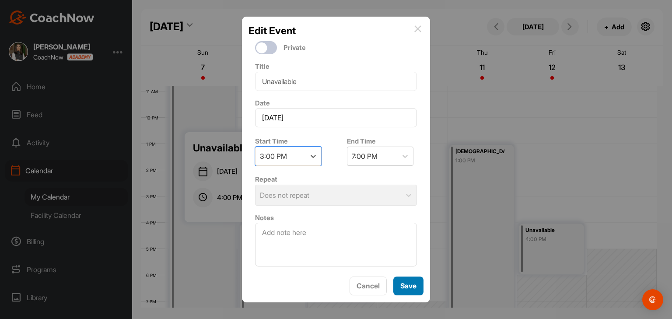
click at [411, 288] on button "Save" at bounding box center [408, 286] width 30 height 19
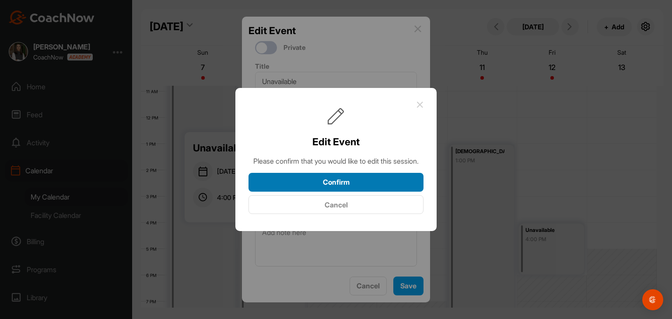
click at [361, 192] on button "Confirm" at bounding box center [336, 182] width 175 height 19
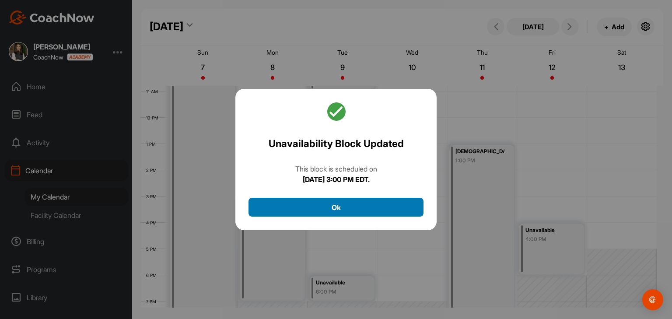
click at [360, 206] on button "Ok" at bounding box center [336, 207] width 175 height 19
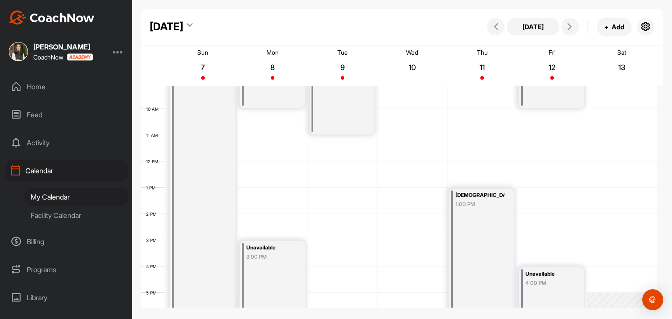
scroll to position [239, 0]
click at [350, 119] on div "Unavailable 8:00 AM" at bounding box center [342, 95] width 65 height 77
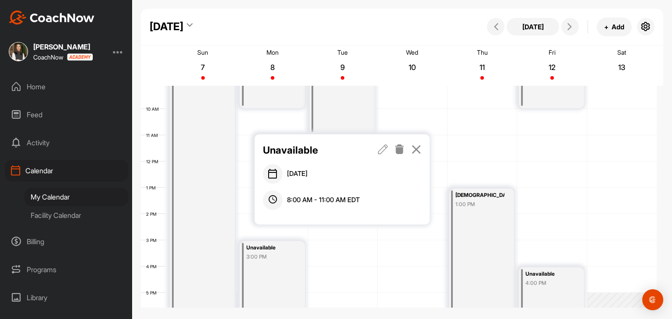
click at [382, 149] on icon at bounding box center [383, 149] width 10 height 10
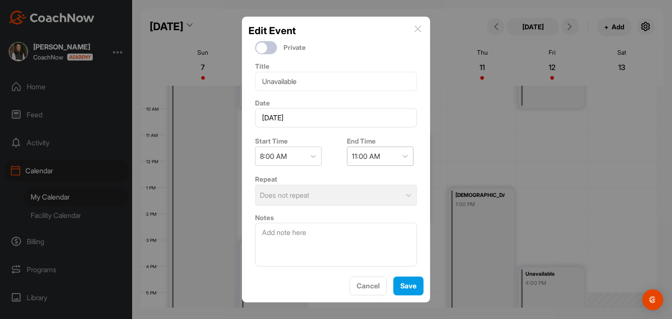
click at [367, 157] on div "11:00 AM" at bounding box center [366, 156] width 28 height 11
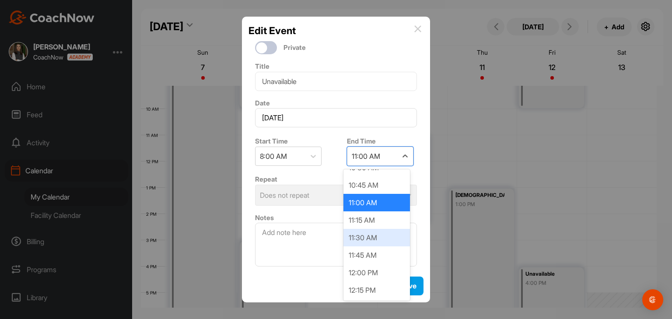
scroll to position [174, 0]
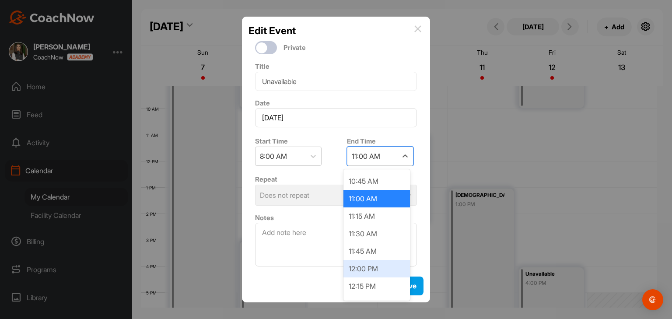
click at [368, 268] on div "12:00 PM" at bounding box center [376, 269] width 67 height 18
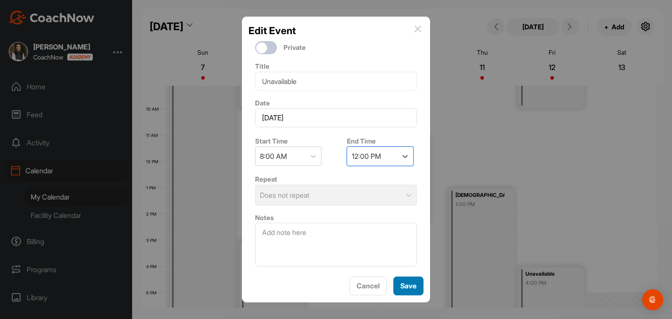
click at [405, 289] on button "Save" at bounding box center [408, 286] width 30 height 19
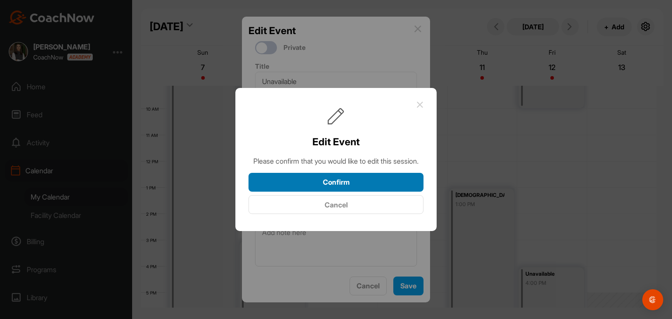
click at [350, 189] on button "Confirm" at bounding box center [336, 182] width 175 height 19
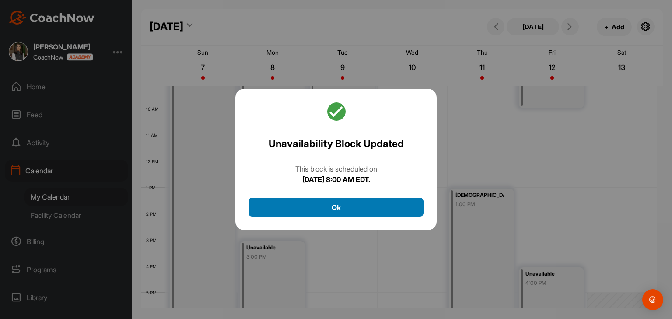
click at [351, 200] on button "Ok" at bounding box center [336, 207] width 175 height 19
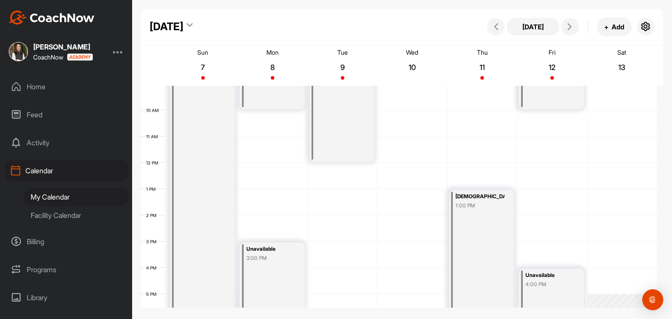
scroll to position [239, 0]
click at [351, 149] on div "Unavailable 8:00 AM" at bounding box center [342, 108] width 65 height 103
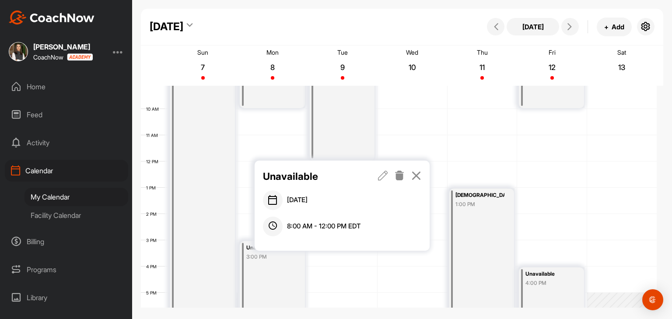
click at [384, 178] on icon at bounding box center [383, 176] width 10 height 10
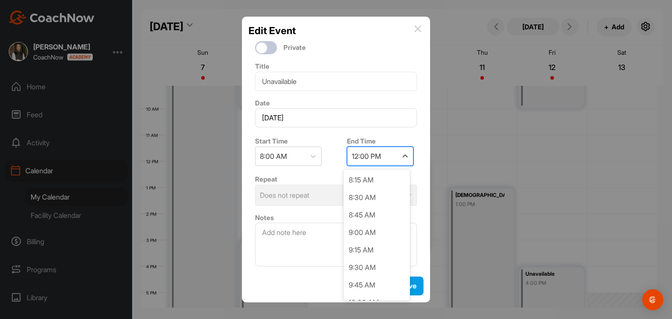
click at [359, 163] on div "12:00 PM" at bounding box center [372, 156] width 50 height 18
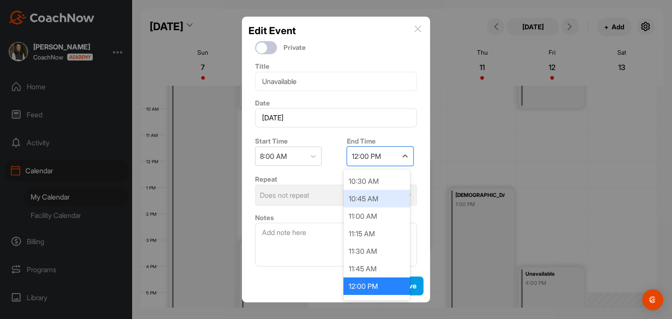
scroll to position [112, 0]
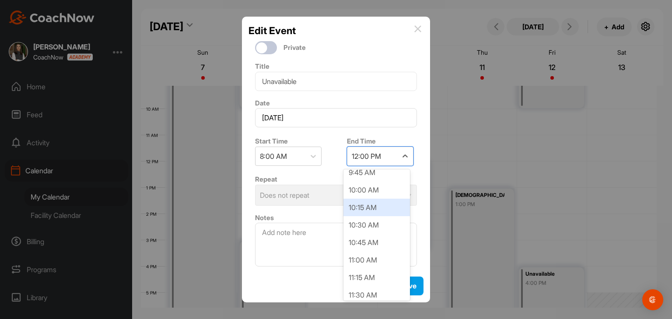
click at [370, 193] on div "10:00 AM" at bounding box center [376, 190] width 67 height 18
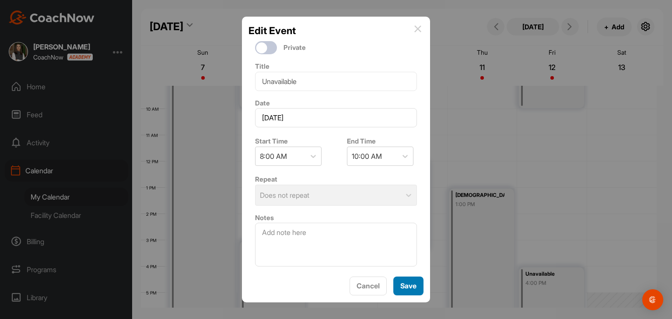
click at [407, 287] on button "Save" at bounding box center [408, 286] width 30 height 19
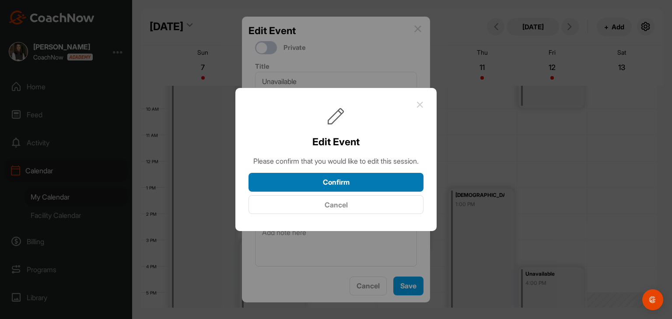
click at [353, 189] on button "Confirm" at bounding box center [336, 182] width 175 height 19
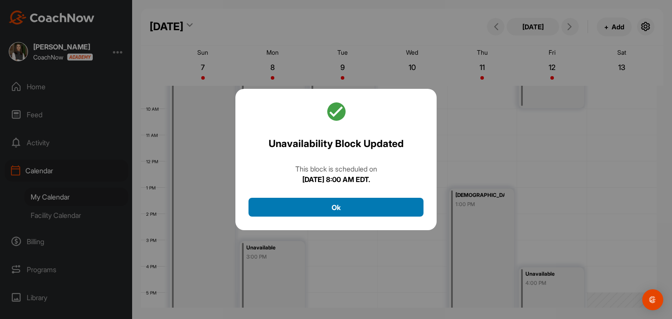
click at [354, 208] on button "Ok" at bounding box center [336, 207] width 175 height 19
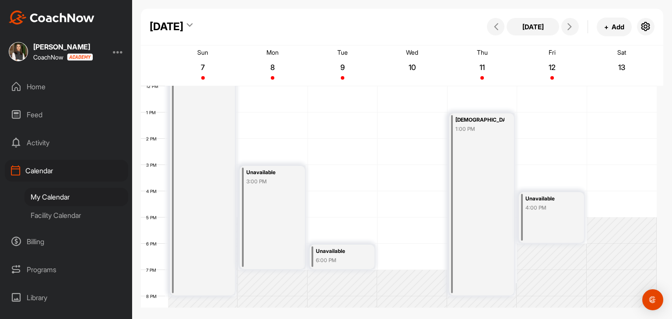
scroll to position [327, 0]
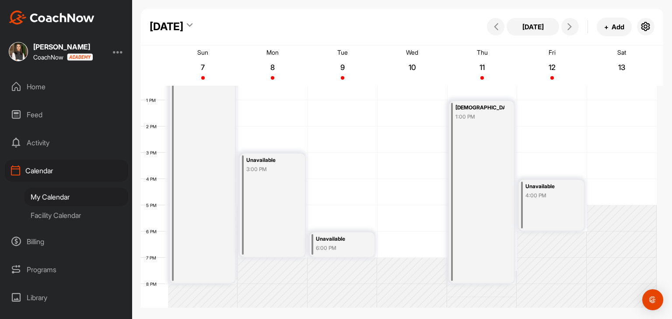
click at [354, 242] on div "Unavailable" at bounding box center [340, 239] width 49 height 10
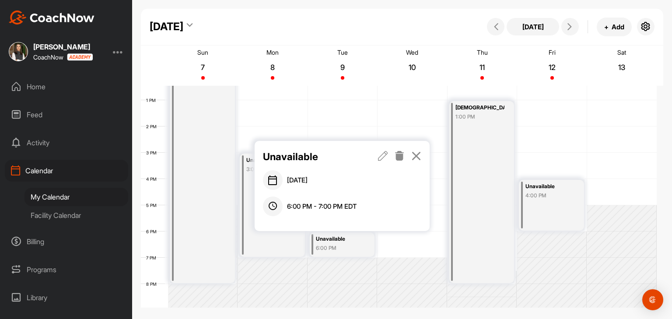
click at [381, 156] on icon at bounding box center [383, 156] width 10 height 10
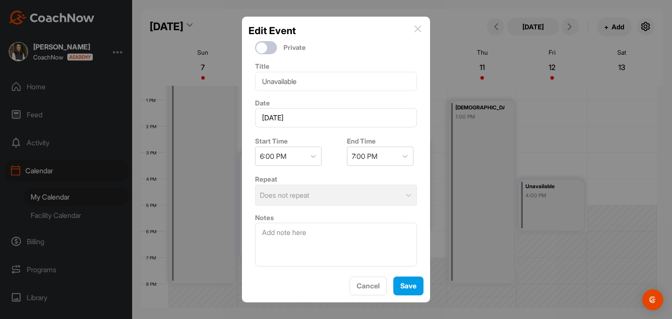
click at [417, 27] on img at bounding box center [417, 28] width 7 height 7
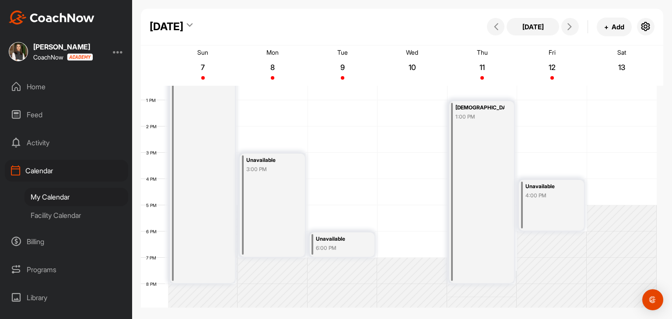
click at [349, 251] on div "6:00 PM" at bounding box center [340, 248] width 49 height 8
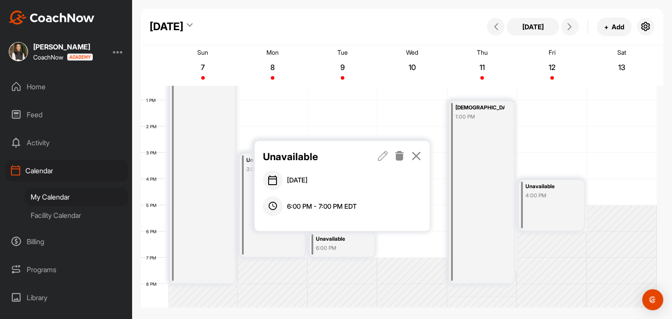
click at [396, 156] on icon at bounding box center [400, 156] width 10 height 10
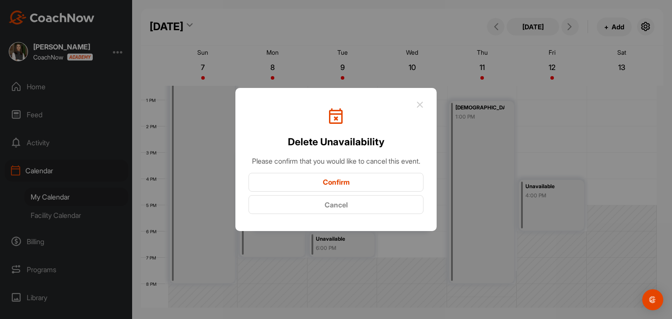
click at [377, 182] on button "Confirm" at bounding box center [336, 182] width 175 height 19
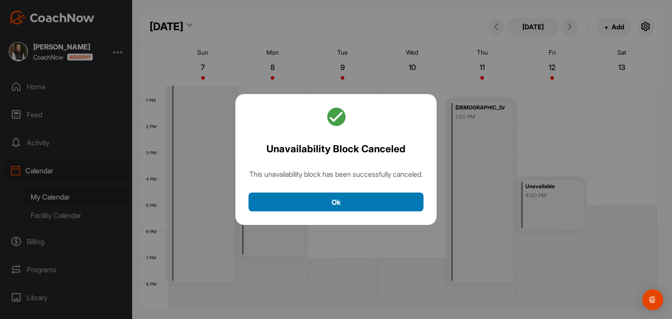
click at [361, 208] on button "Ok" at bounding box center [336, 202] width 175 height 19
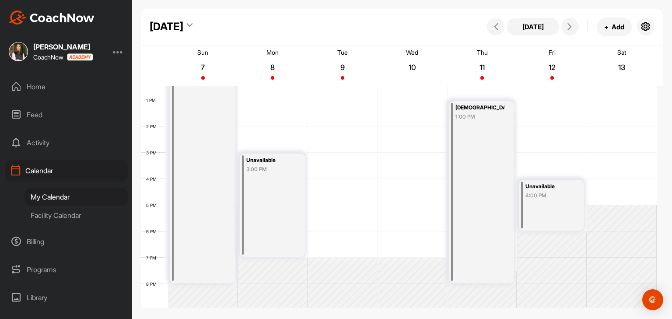
scroll to position [239, 0]
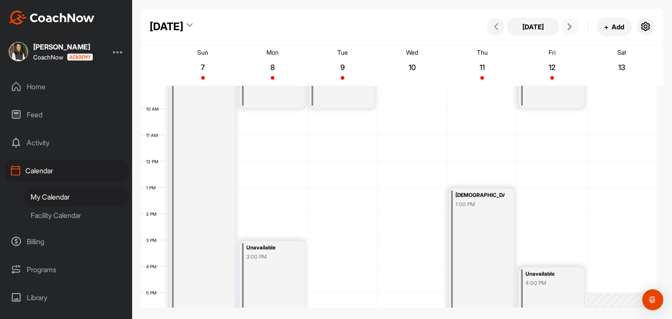
click at [571, 32] on button at bounding box center [570, 27] width 18 height 18
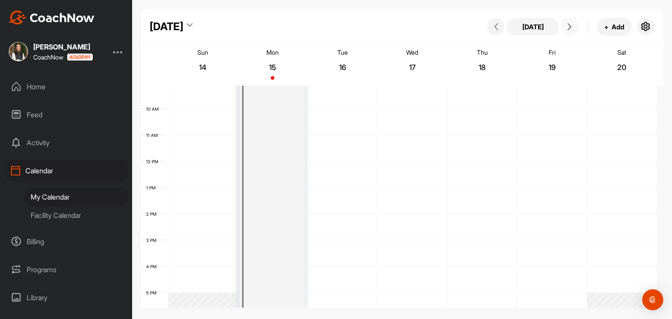
scroll to position [152, 0]
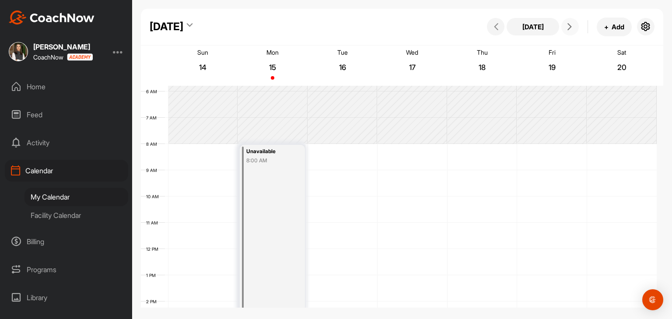
click at [200, 154] on div "12 AM 1 AM 2 AM 3 AM 4 AM 5 AM 6 AM 7 AM 8 AM 9 AM 10 AM 11 AM 12 PM 1 PM 2 PM …" at bounding box center [399, 249] width 516 height 630
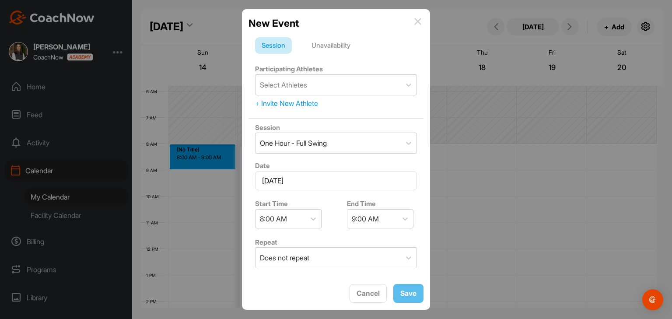
click at [329, 49] on div "Unavailability" at bounding box center [331, 45] width 52 height 17
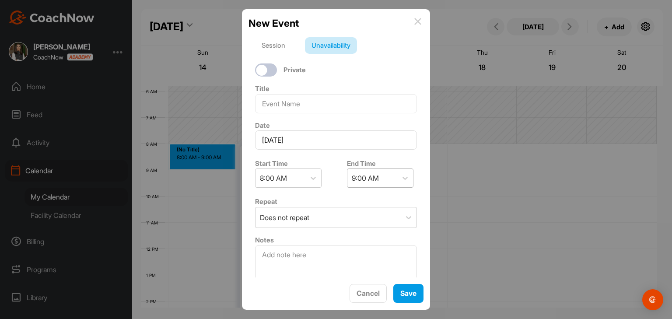
click at [378, 181] on div "9:00 AM" at bounding box center [372, 178] width 50 height 18
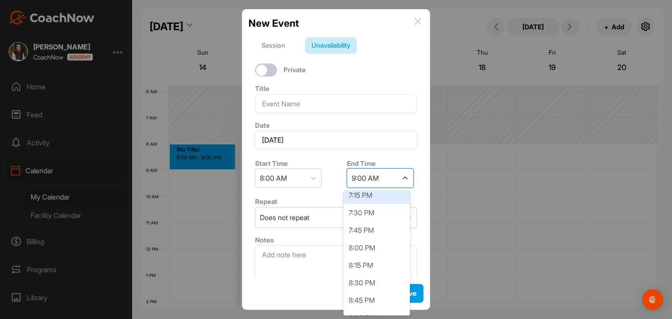
scroll to position [788, 0]
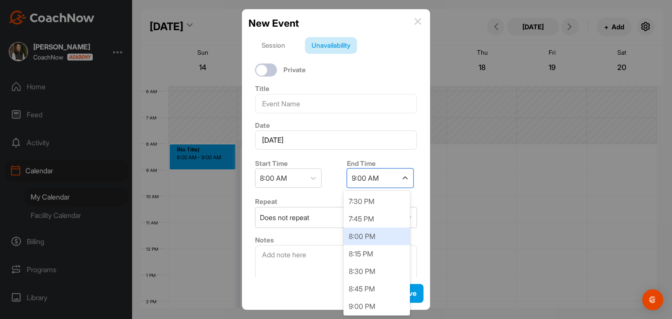
click at [371, 233] on div "8:00 PM" at bounding box center [376, 237] width 67 height 18
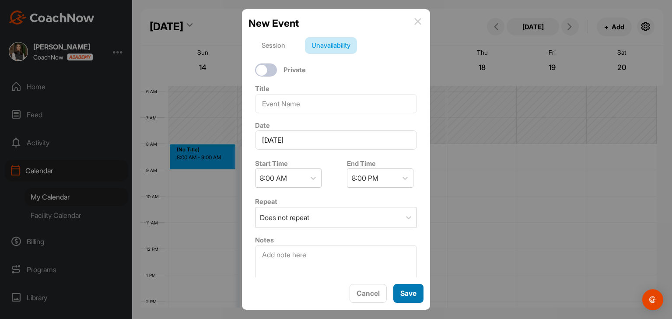
click at [401, 294] on button "Save" at bounding box center [408, 293] width 30 height 19
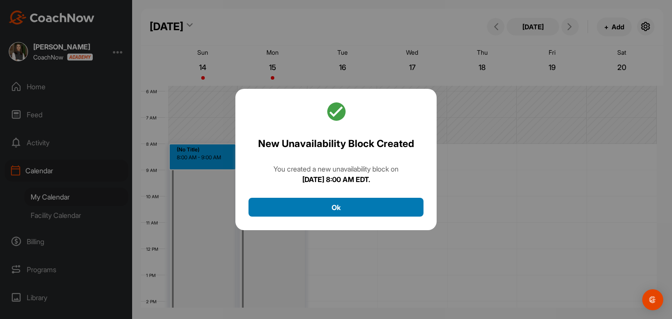
click at [375, 214] on button "Ok" at bounding box center [336, 207] width 175 height 19
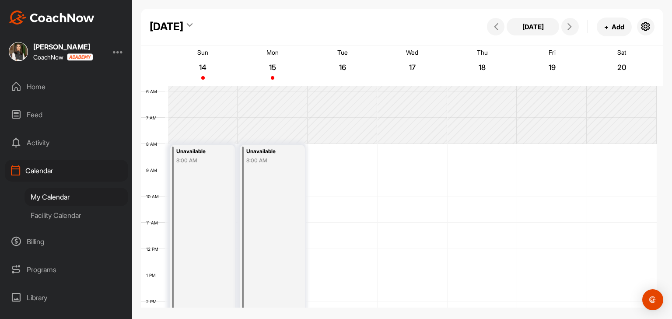
click at [270, 192] on div "Unavailable 8:00 AM" at bounding box center [272, 301] width 65 height 313
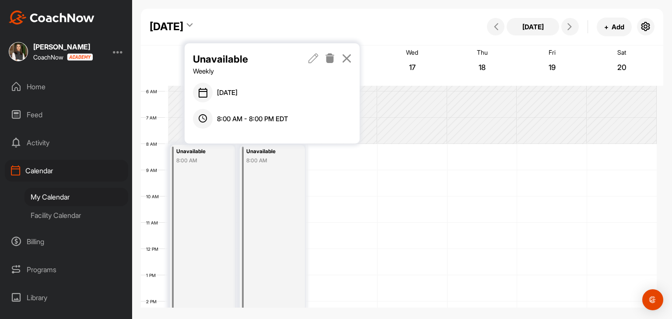
click at [331, 56] on icon at bounding box center [330, 58] width 10 height 10
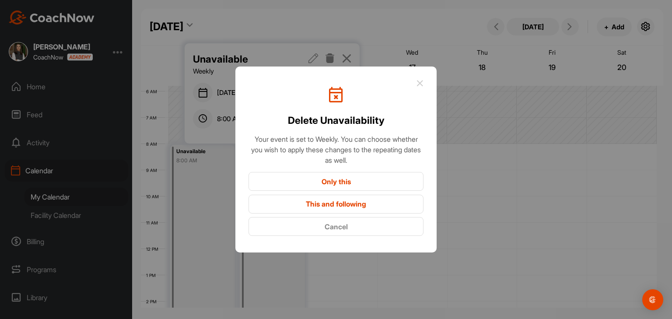
click at [342, 180] on button "Only this" at bounding box center [336, 181] width 175 height 19
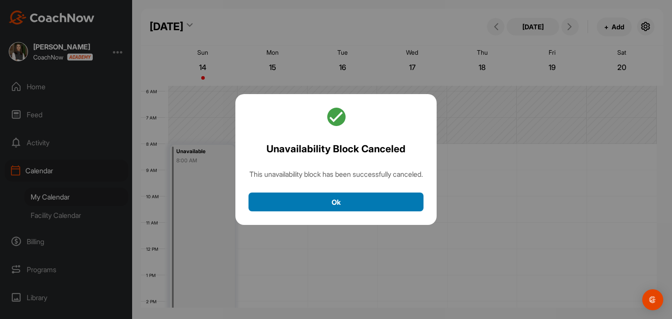
click at [335, 203] on button "Ok" at bounding box center [336, 202] width 175 height 19
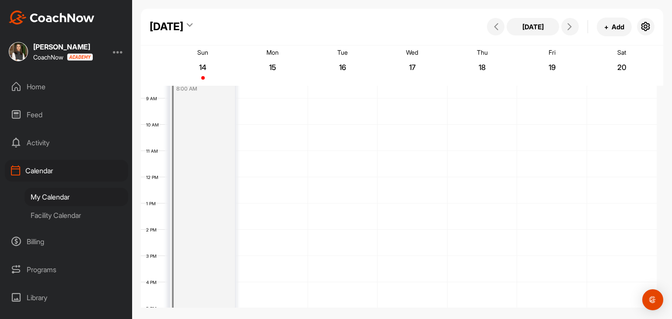
scroll to position [152, 0]
